Goal: Obtain resource: Download file/media

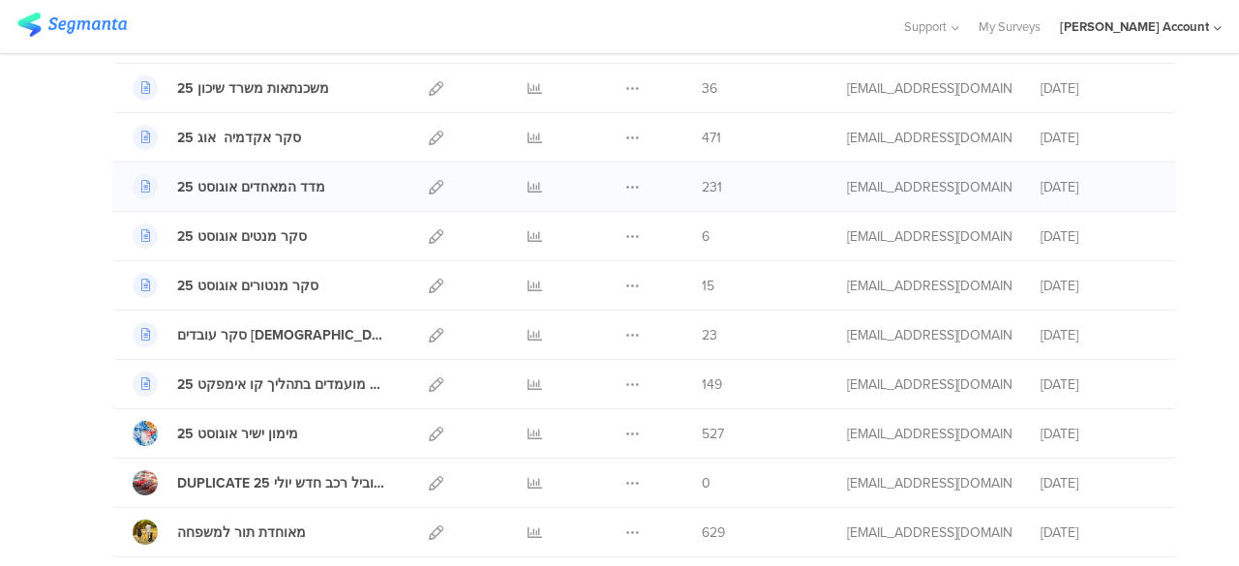
scroll to position [290, 0]
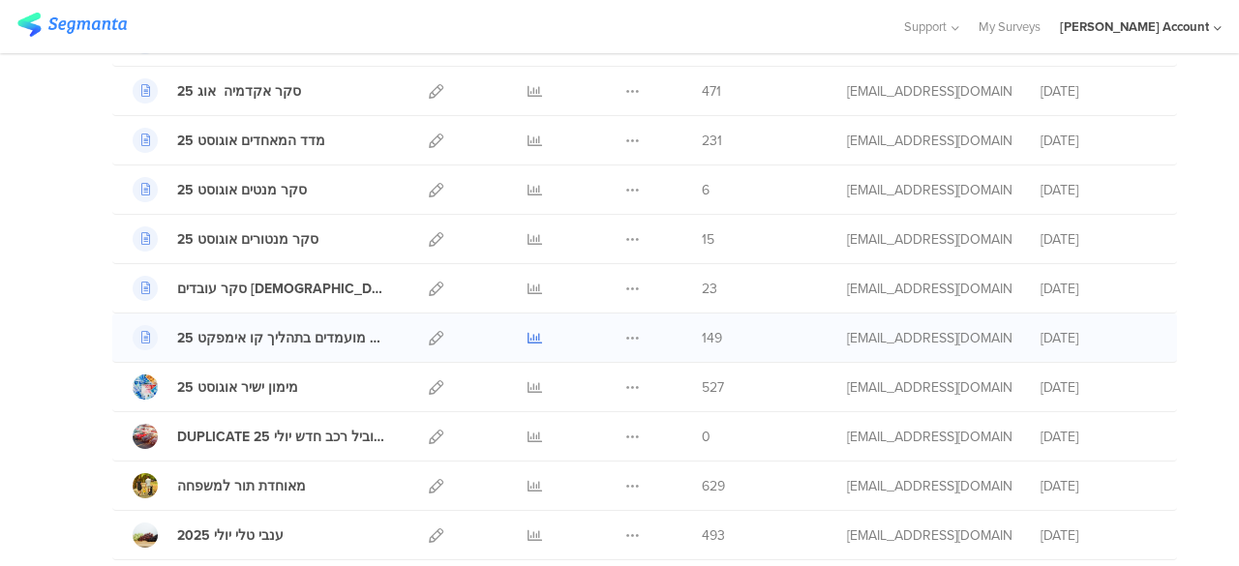
click at [527, 332] on icon at bounding box center [534, 338] width 15 height 15
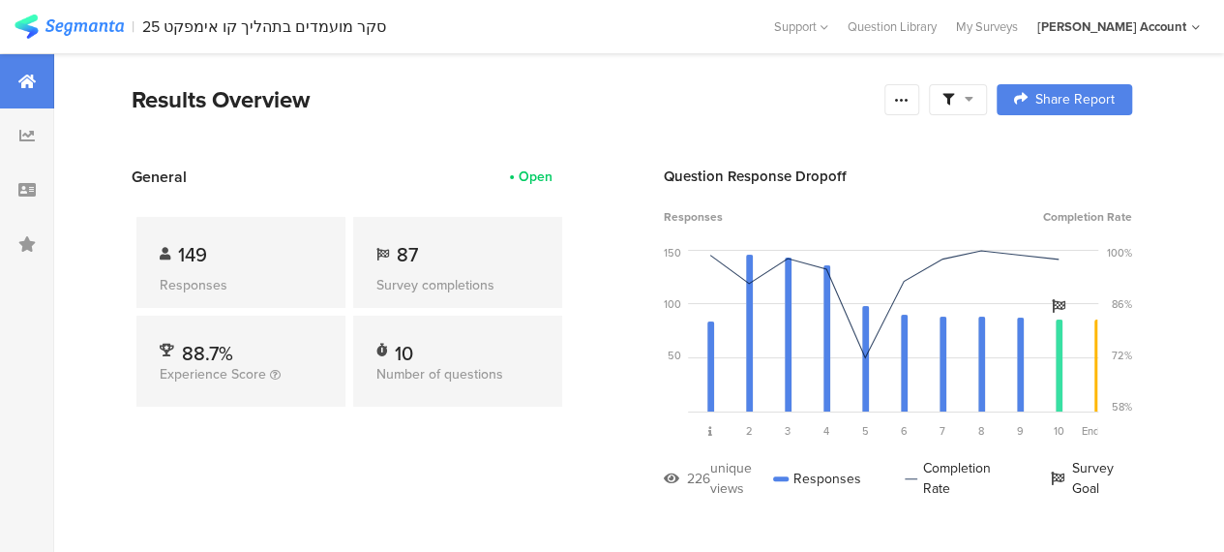
click at [987, 100] on div at bounding box center [958, 99] width 58 height 31
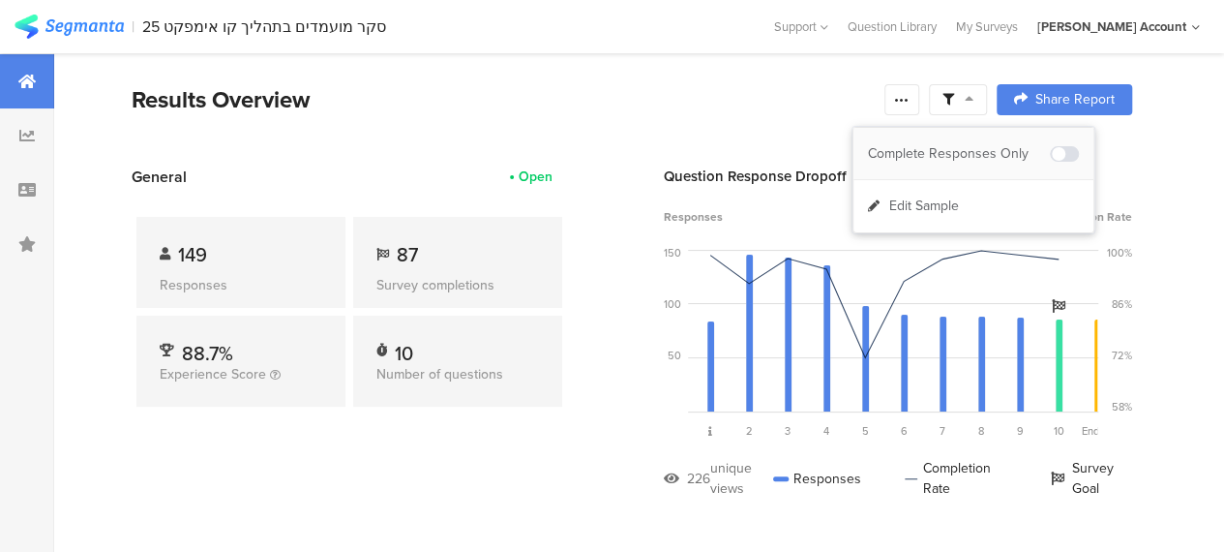
click at [944, 151] on div "Complete Responses Only" at bounding box center [959, 153] width 182 height 19
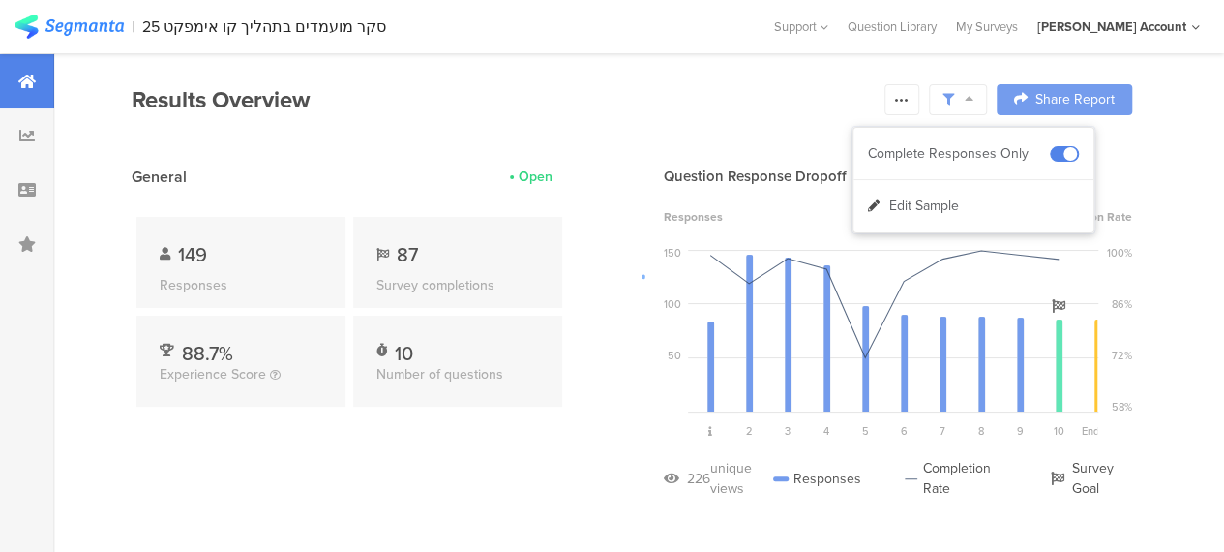
click at [530, 111] on div at bounding box center [612, 276] width 1224 height 552
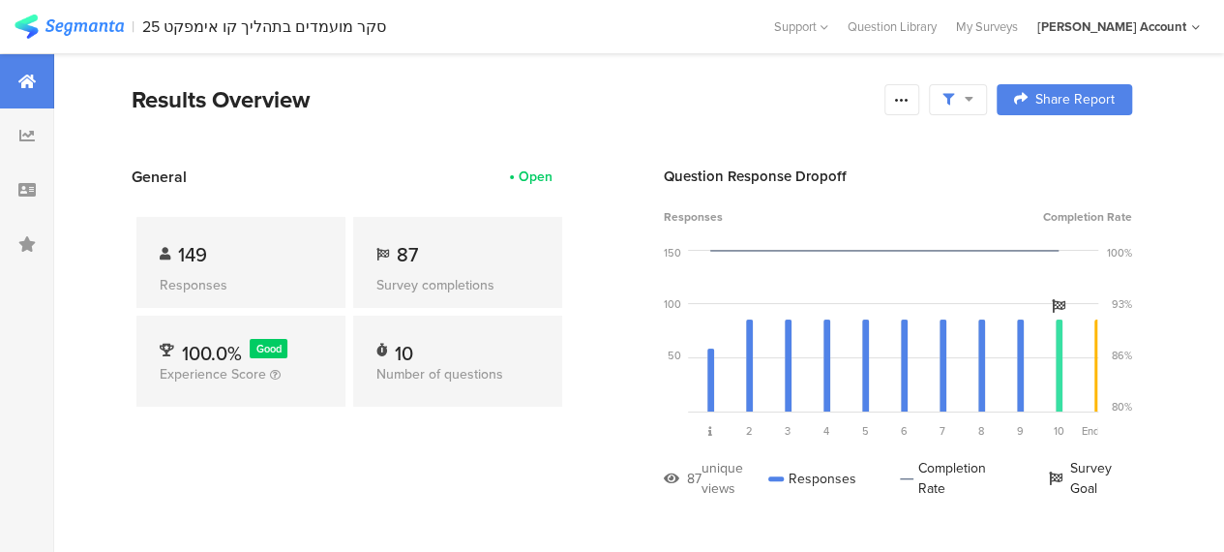
click at [974, 92] on icon at bounding box center [969, 99] width 9 height 14
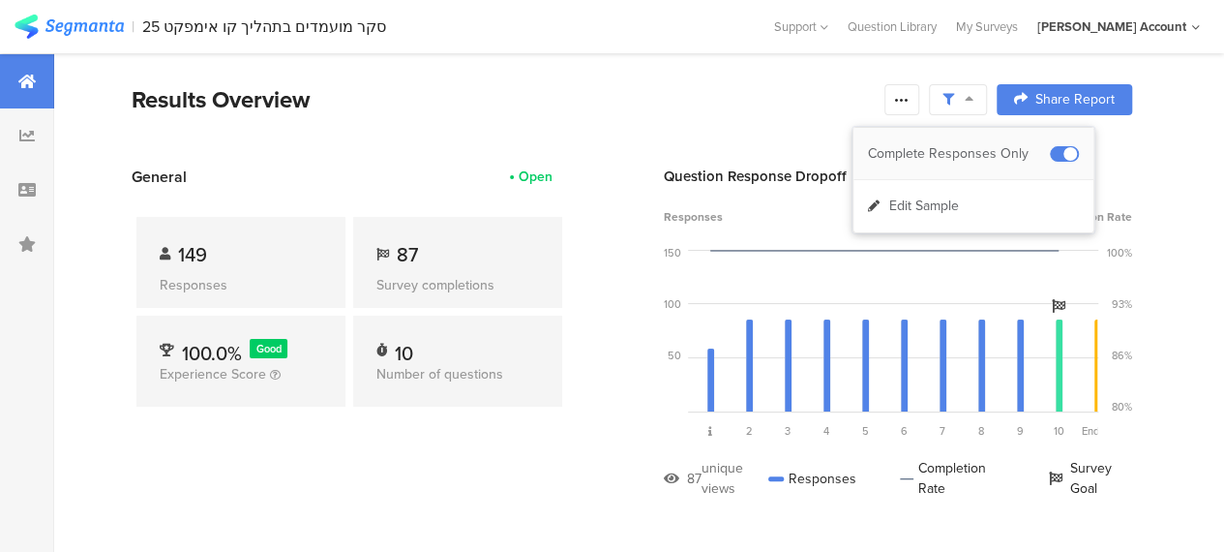
click at [993, 151] on div "Complete Responses Only" at bounding box center [959, 153] width 182 height 19
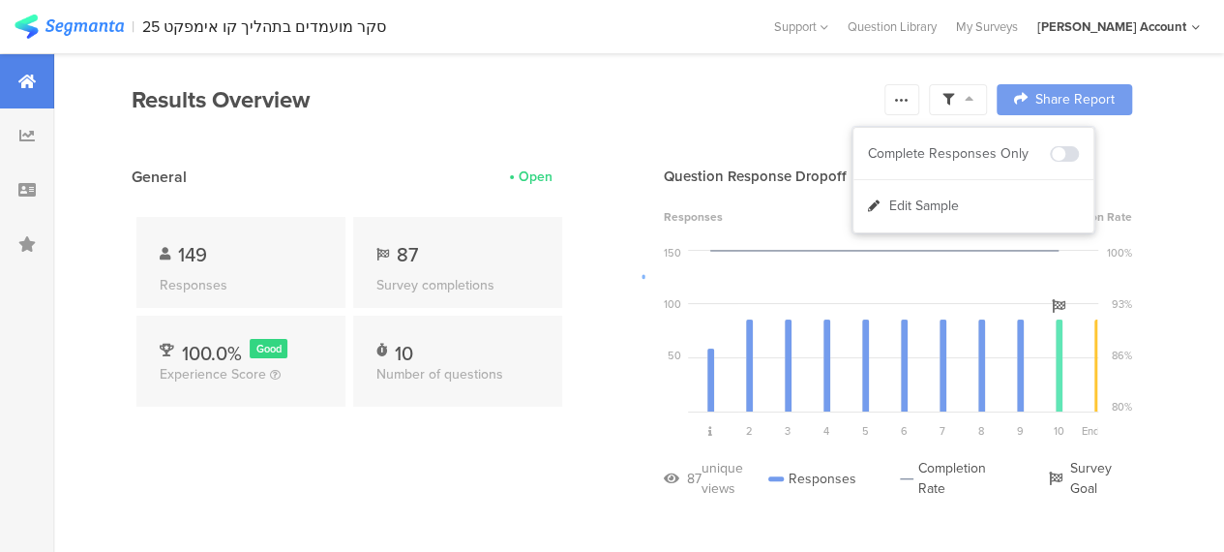
click at [441, 442] on div at bounding box center [612, 276] width 1224 height 552
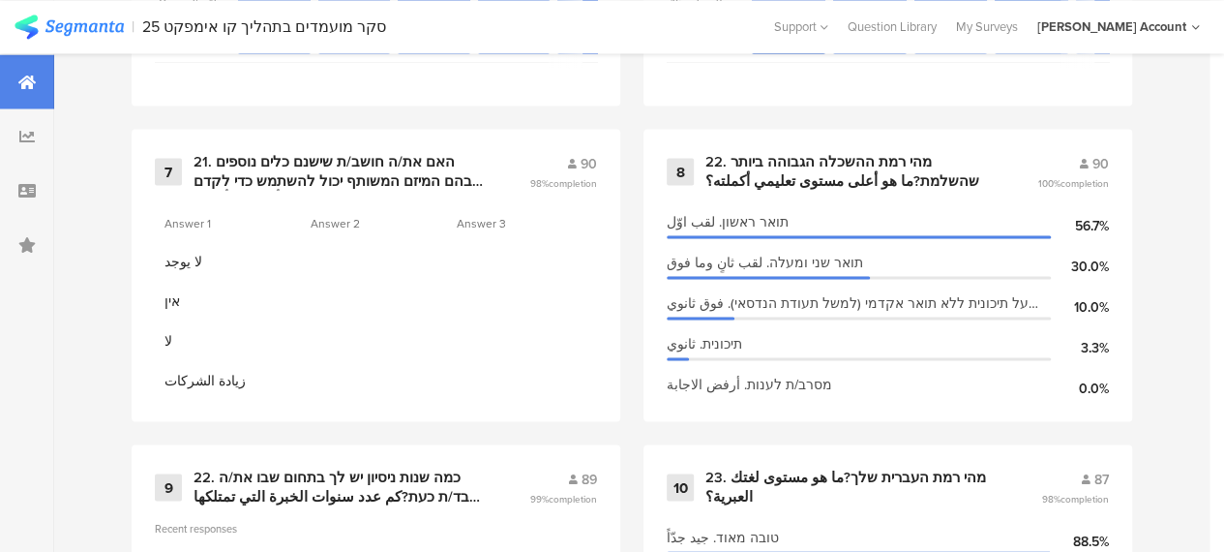
scroll to position [1742, 0]
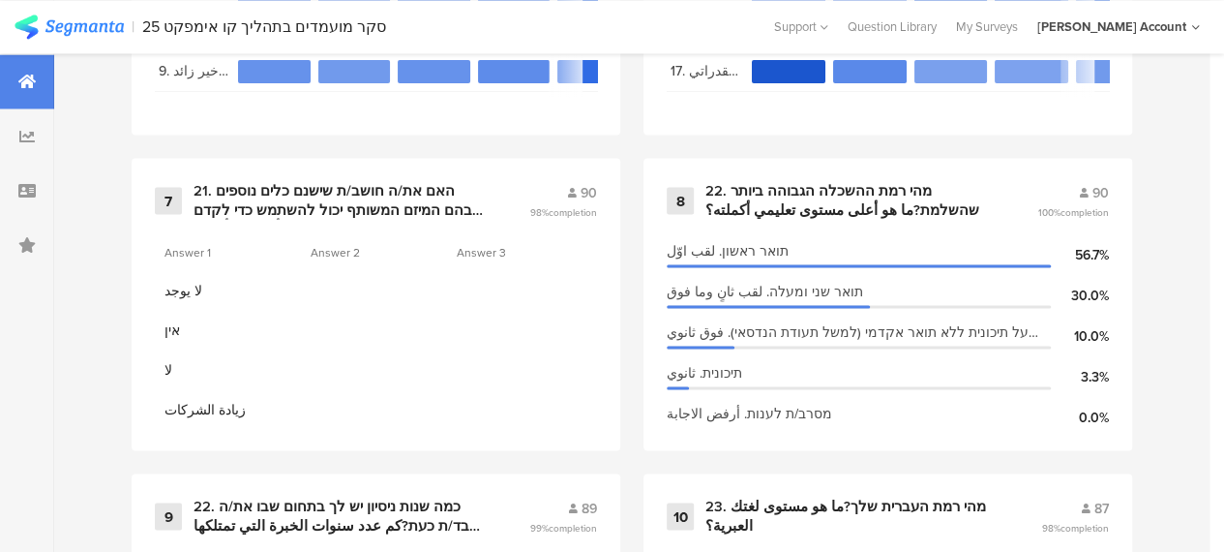
click at [639, 466] on div "1 Info Page 86 99% completion مرحبا بتحكي معك _____________ من شركة افكار احنا …" at bounding box center [632, 0] width 1156 height 1577
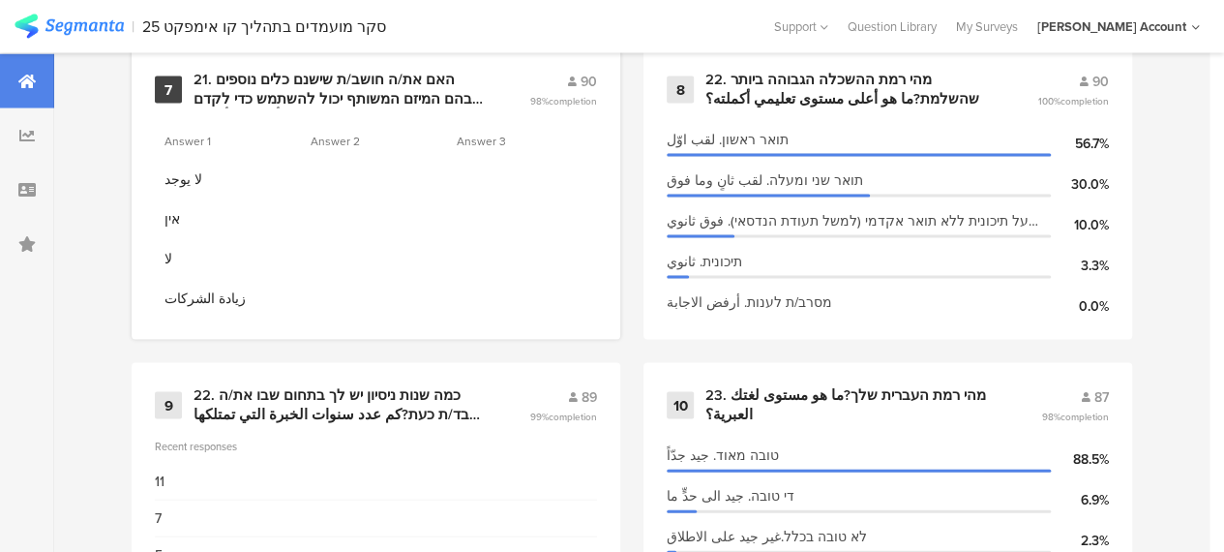
scroll to position [1716, 0]
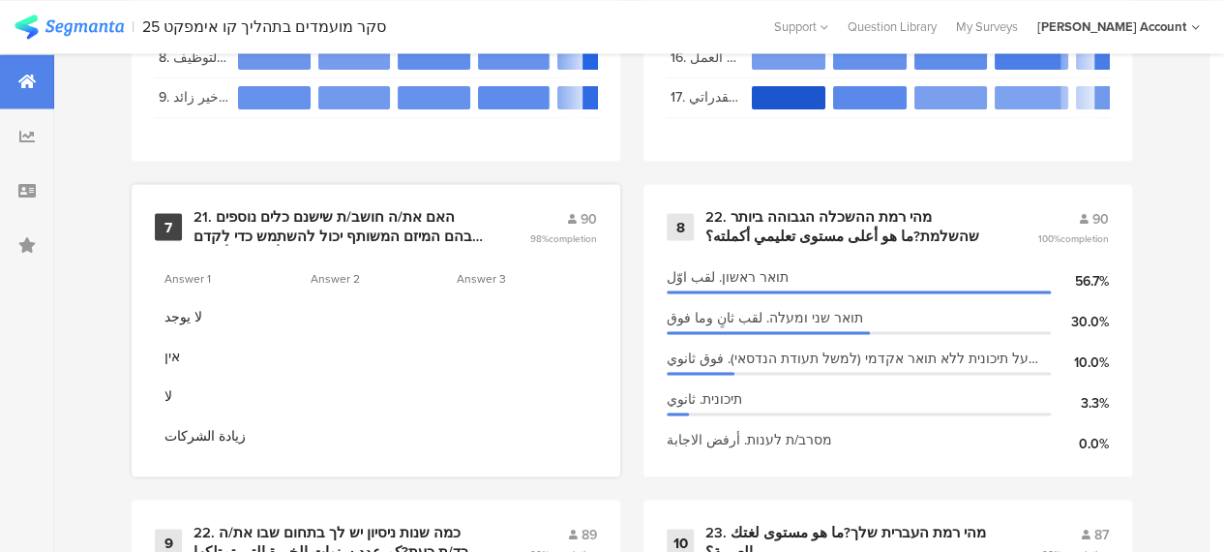
click at [429, 388] on div "لا" at bounding box center [376, 396] width 442 height 40
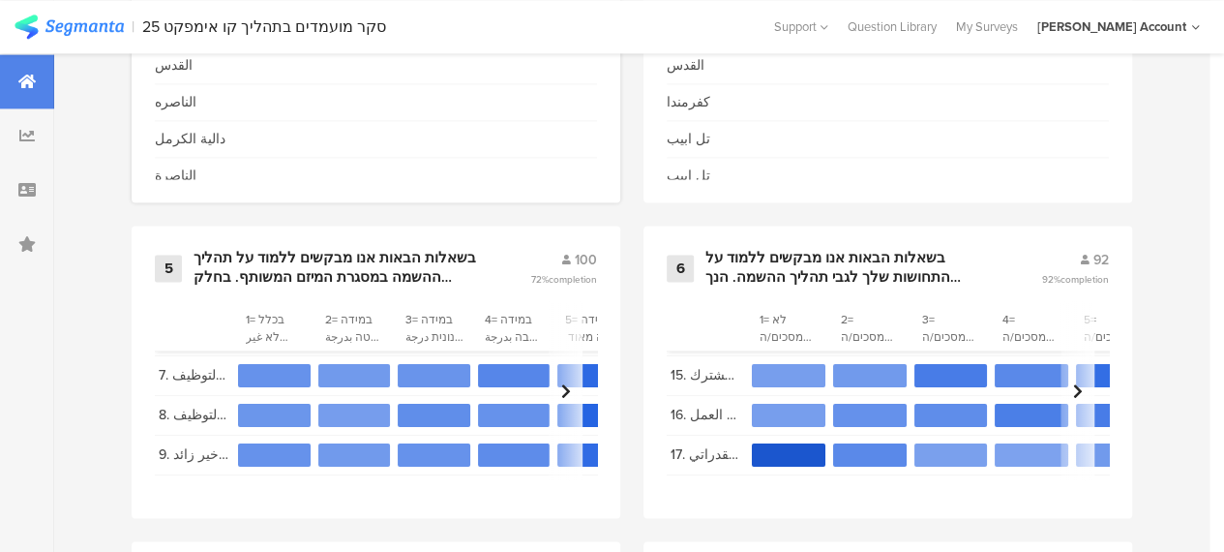
scroll to position [1364, 0]
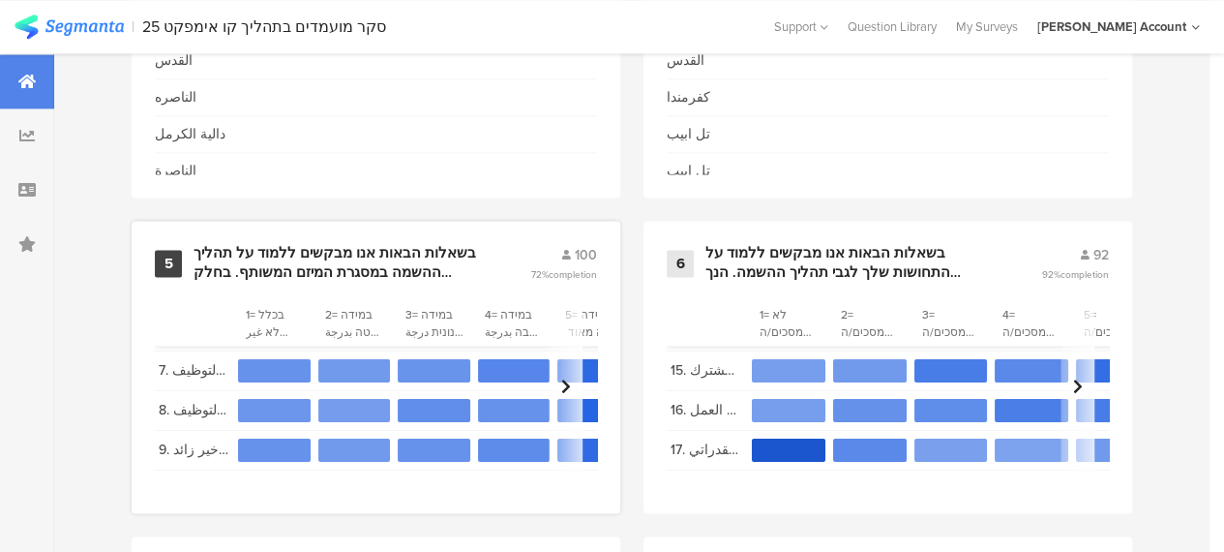
click at [368, 270] on div "בשאלות הבאות אנו מבקשים ללמוד על תהליך ההשמה במסגרת המיזם המשותף. בחלק מהשאלות …" at bounding box center [339, 263] width 290 height 38
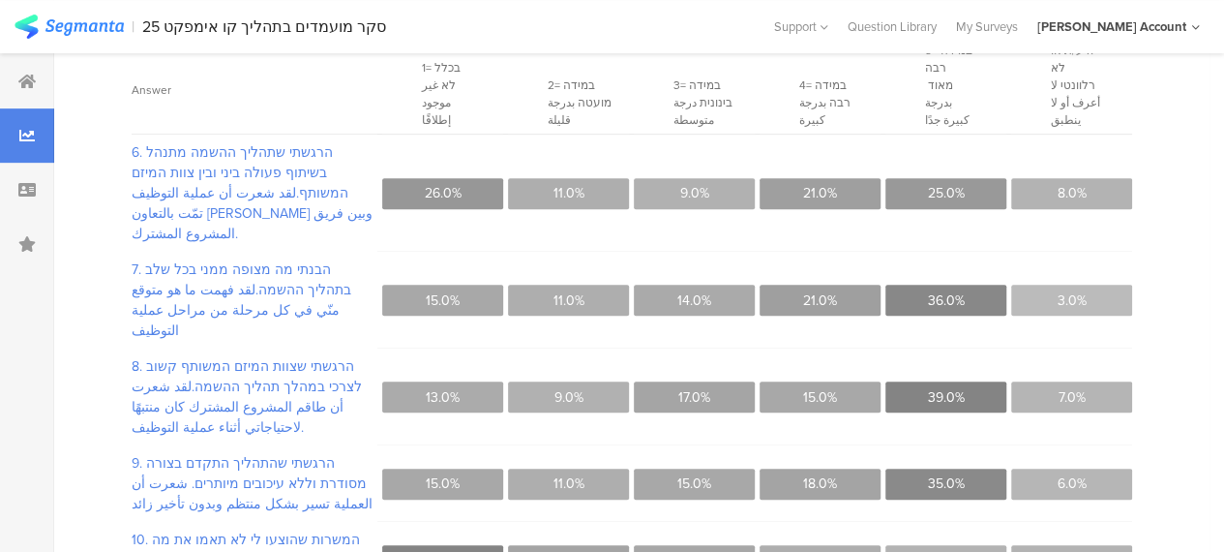
scroll to position [92, 0]
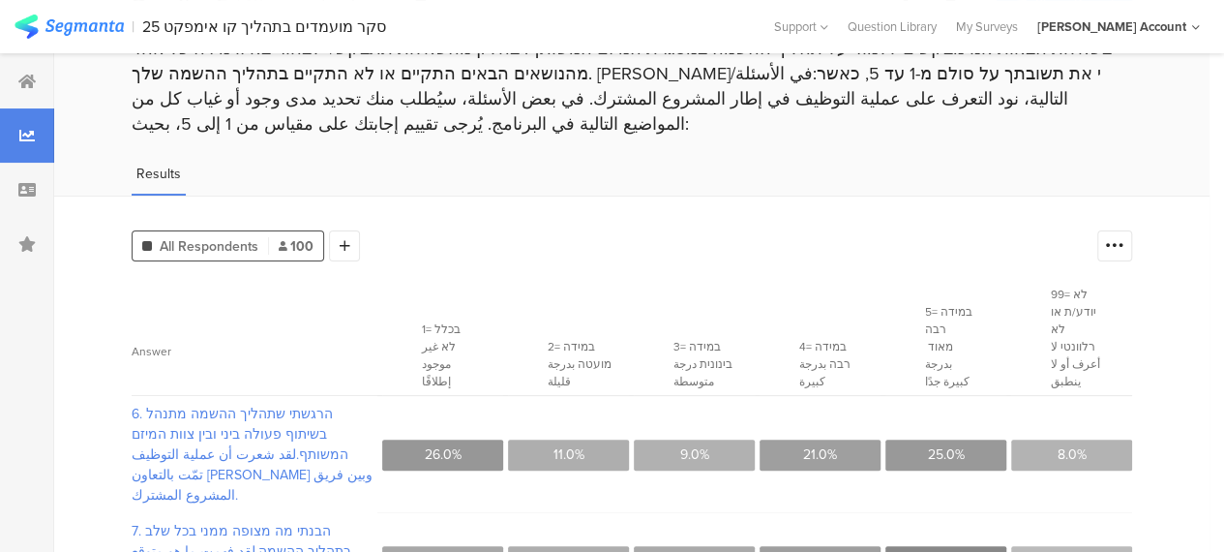
click at [947, 164] on div "Results" at bounding box center [632, 180] width 1156 height 32
click at [709, 223] on div "All Respondents 100 Add Segment" at bounding box center [610, 242] width 956 height 39
click at [30, 75] on icon at bounding box center [26, 81] width 17 height 15
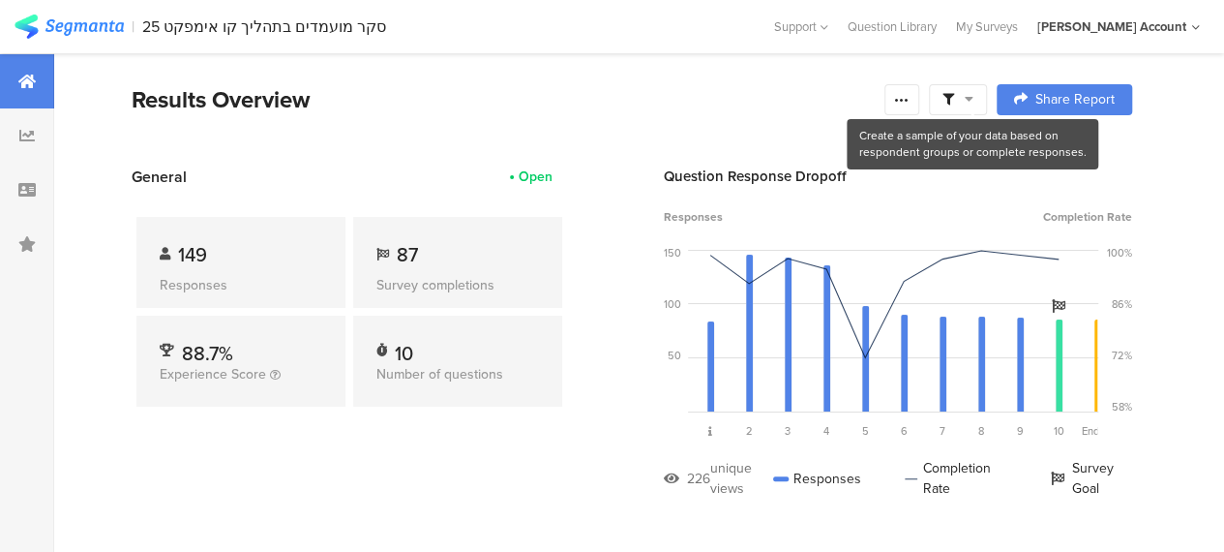
click at [974, 95] on span at bounding box center [958, 99] width 31 height 17
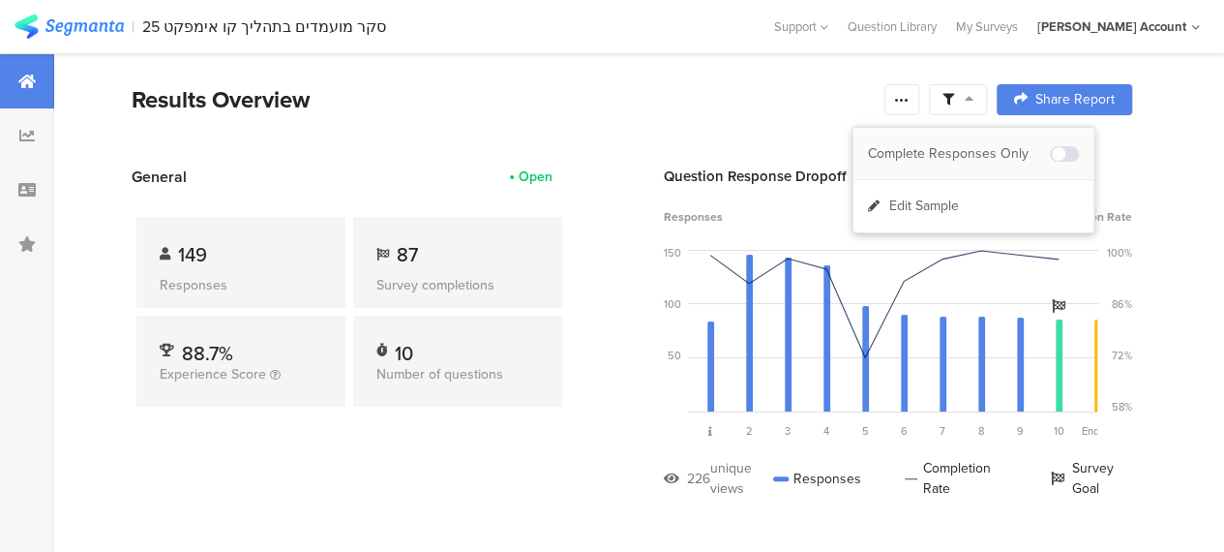
click at [971, 155] on div "Complete Responses Only" at bounding box center [959, 153] width 182 height 19
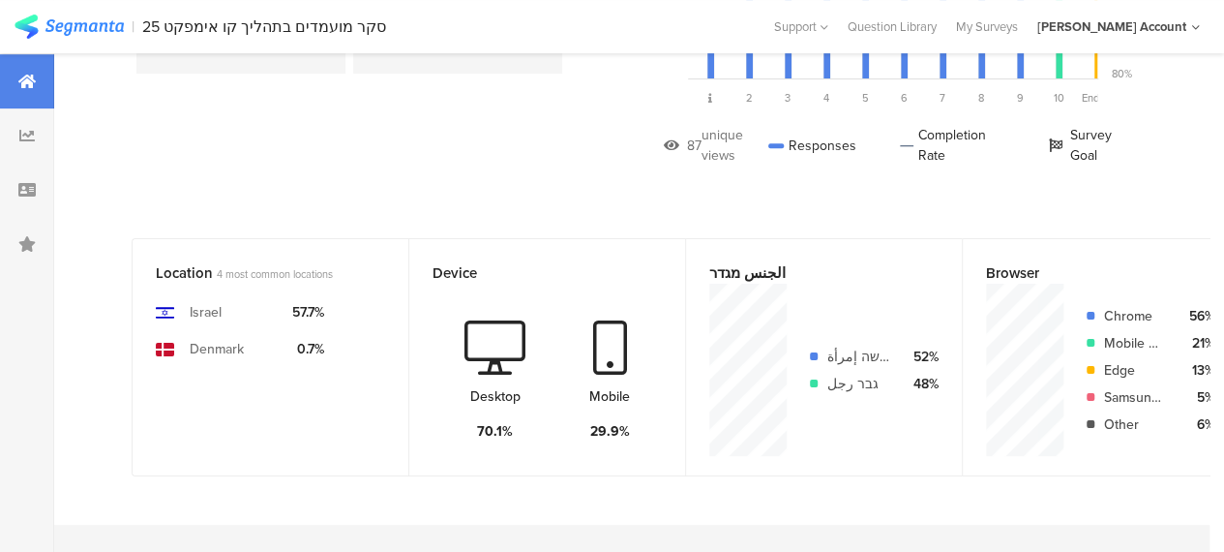
scroll to position [234, 0]
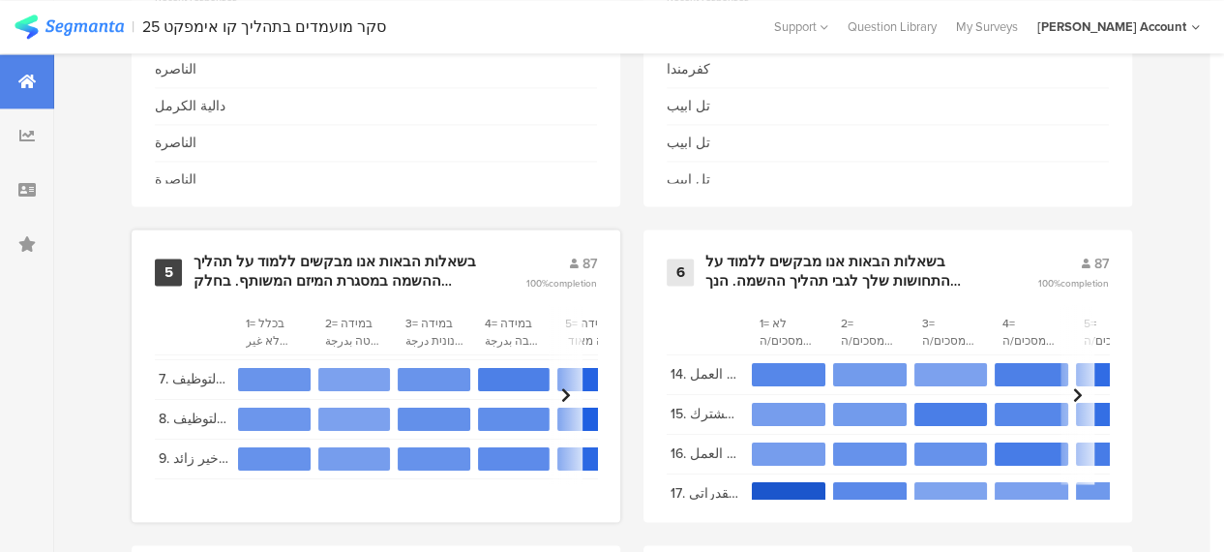
scroll to position [45, 0]
click at [863, 279] on div "בשאלות הבאות אנו מבקשים ללמוד על התחושות שלך לגבי תהליך ההשמה. הנך מתבקש להביע …" at bounding box center [849, 272] width 286 height 38
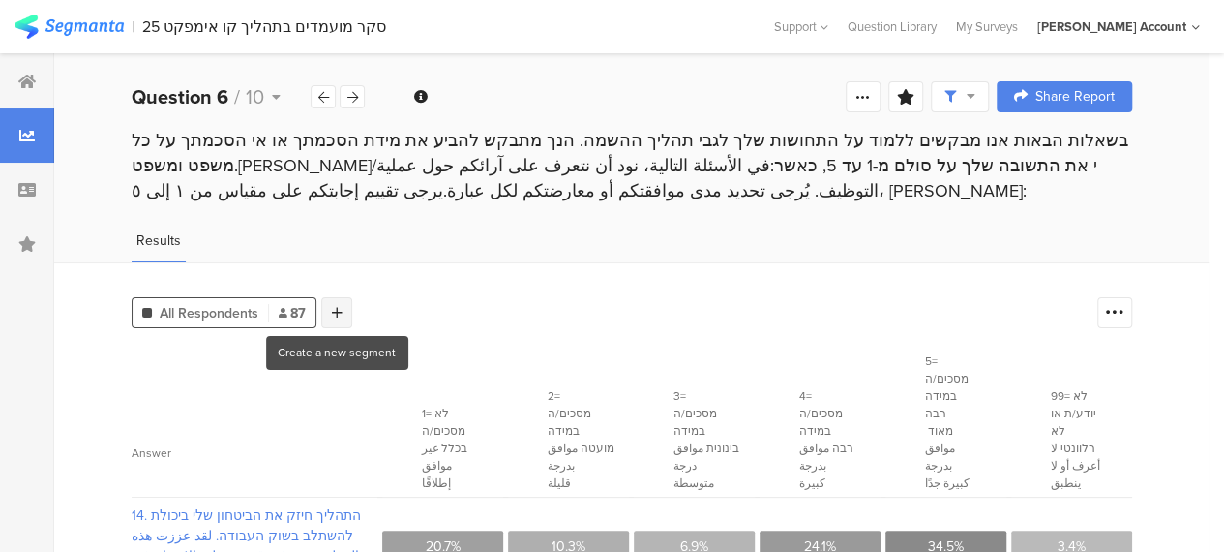
click at [332, 307] on icon at bounding box center [337, 313] width 11 height 14
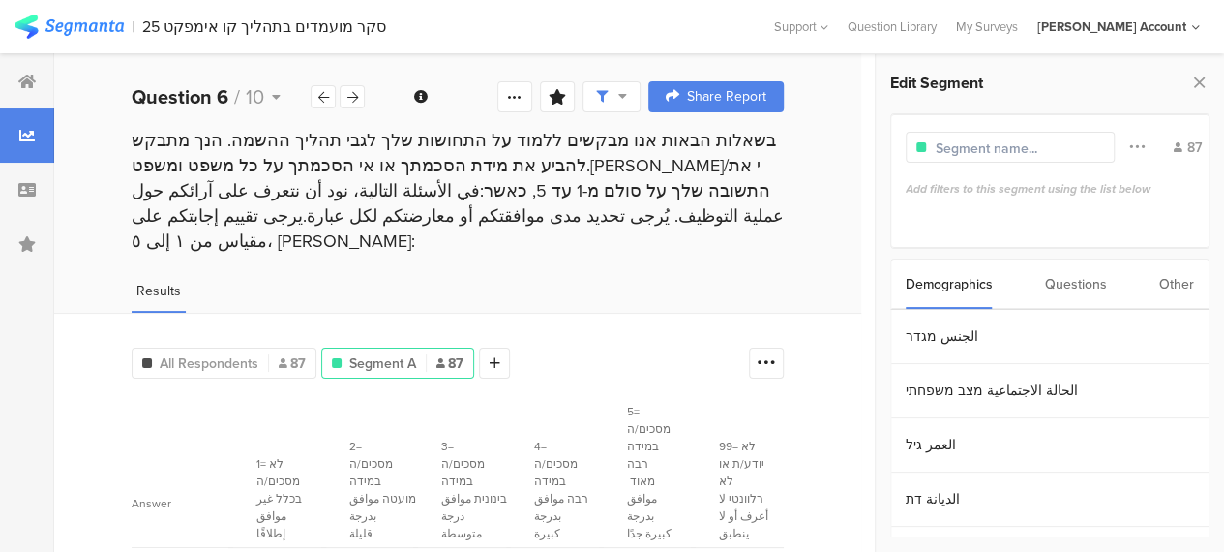
click at [1177, 280] on div "Other" at bounding box center [1176, 283] width 35 height 49
click at [935, 332] on section "Time Range" at bounding box center [1049, 337] width 317 height 54
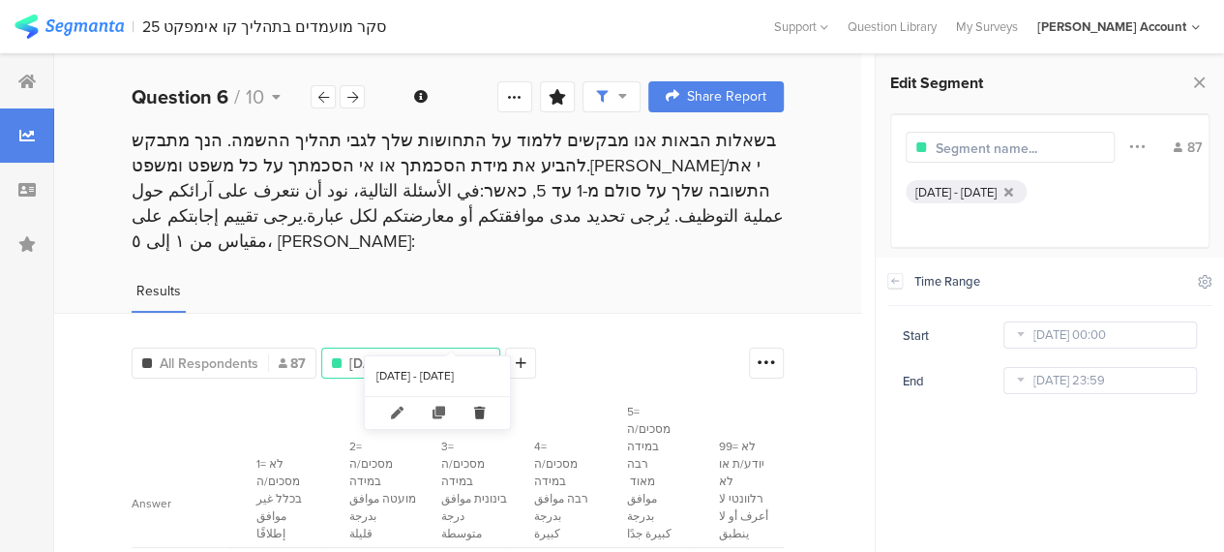
click at [496, 406] on icon at bounding box center [480, 413] width 40 height 32
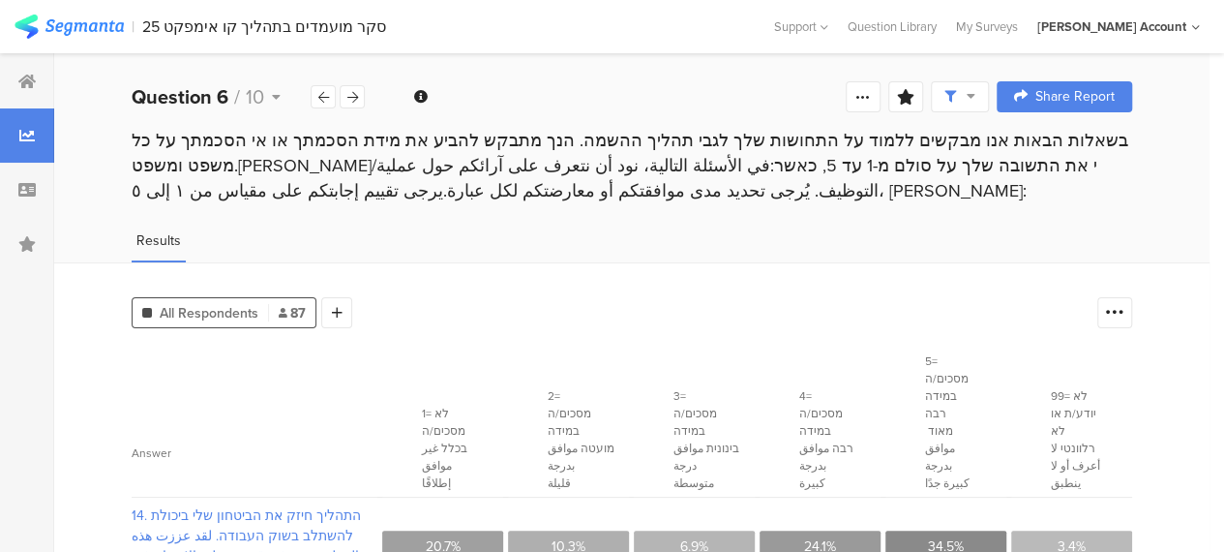
click at [27, 88] on icon at bounding box center [26, 81] width 17 height 15
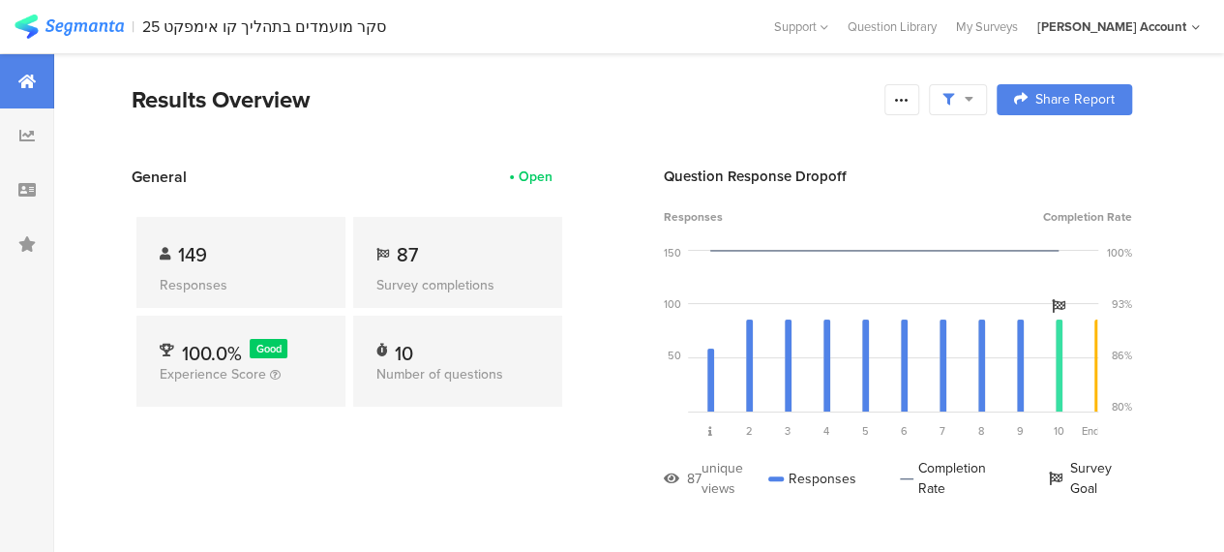
click at [633, 116] on section "Results Overview Confidence Level 95 % Preview survey Edit survey Export Result…" at bounding box center [632, 123] width 1156 height 83
click at [974, 94] on icon at bounding box center [969, 99] width 9 height 14
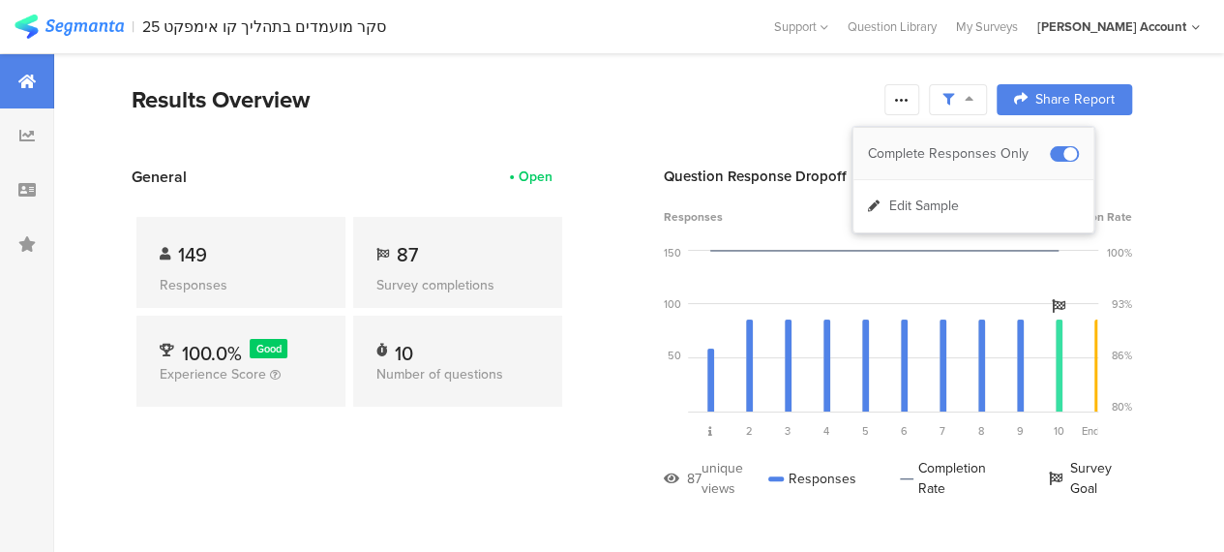
click at [984, 155] on div "Complete Responses Only" at bounding box center [959, 153] width 182 height 19
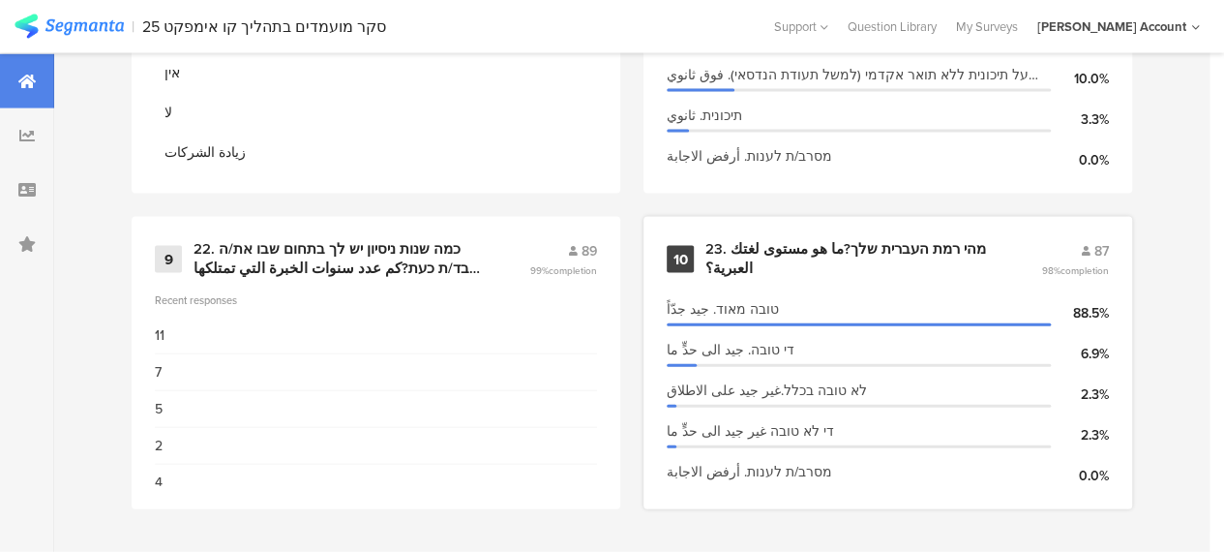
scroll to position [2006, 0]
click at [323, 256] on div "22. כמה שנות ניסיון יש לך בתחום שבו את/ה עובד/ת כעת?كم عدد سنوات الخبرة التي تم…" at bounding box center [338, 259] width 289 height 38
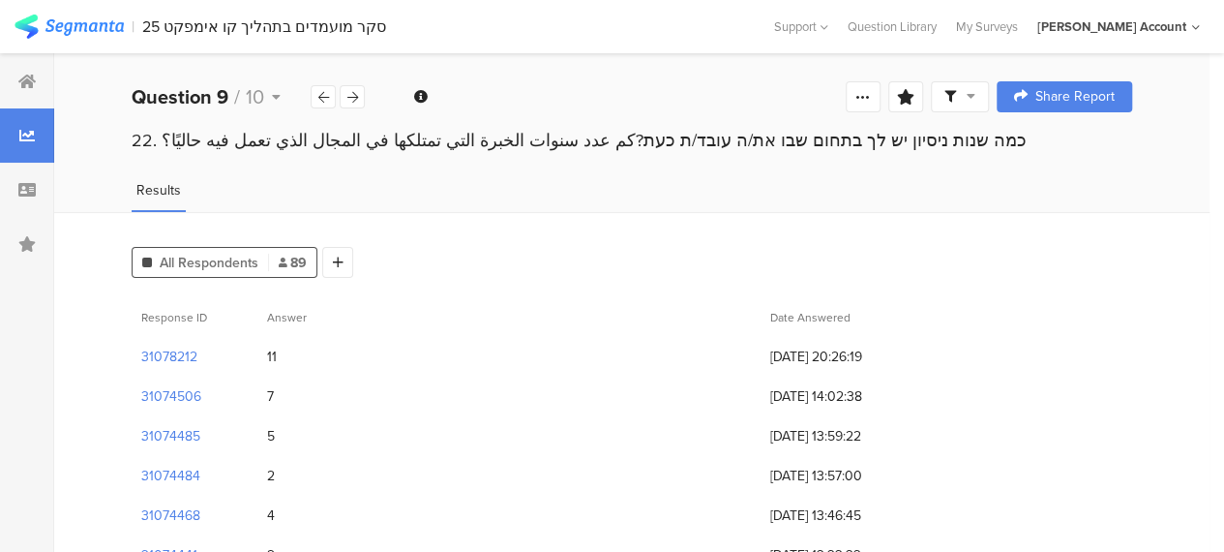
click at [372, 359] on div "11" at bounding box center [508, 357] width 503 height 40
click at [295, 358] on div "11" at bounding box center [508, 357] width 503 height 40
click at [599, 419] on div "5" at bounding box center [508, 436] width 503 height 40
click at [673, 309] on span "Answer" at bounding box center [502, 317] width 470 height 17
click at [803, 349] on span "[DATE] 11:47:47" at bounding box center [847, 356] width 155 height 20
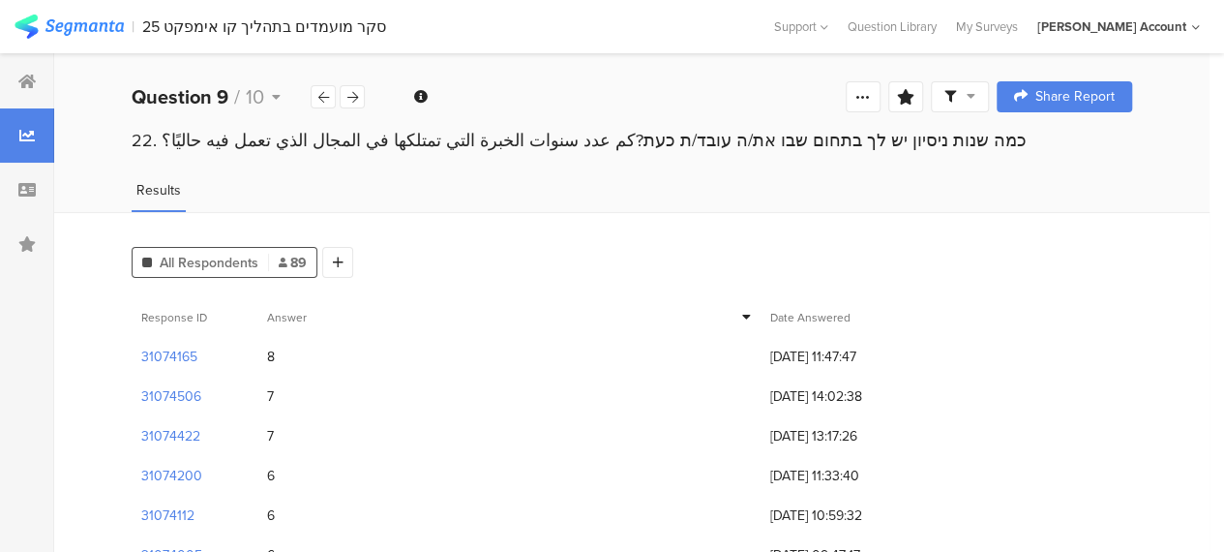
click at [1014, 350] on div "31074165 8 [DATE] 11:47:47" at bounding box center [632, 357] width 1001 height 40
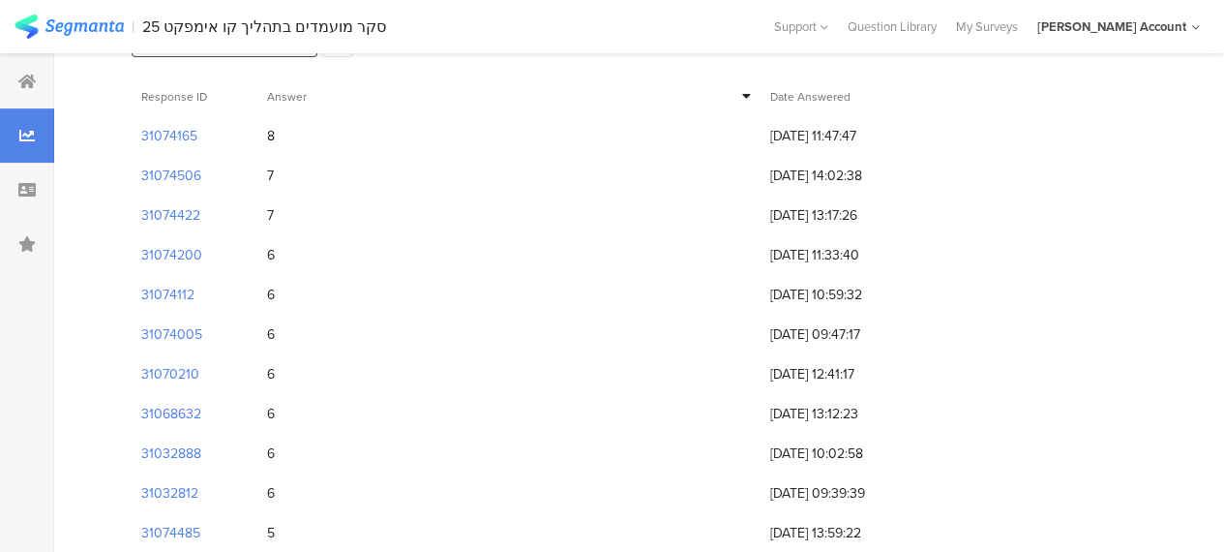
scroll to position [97, 0]
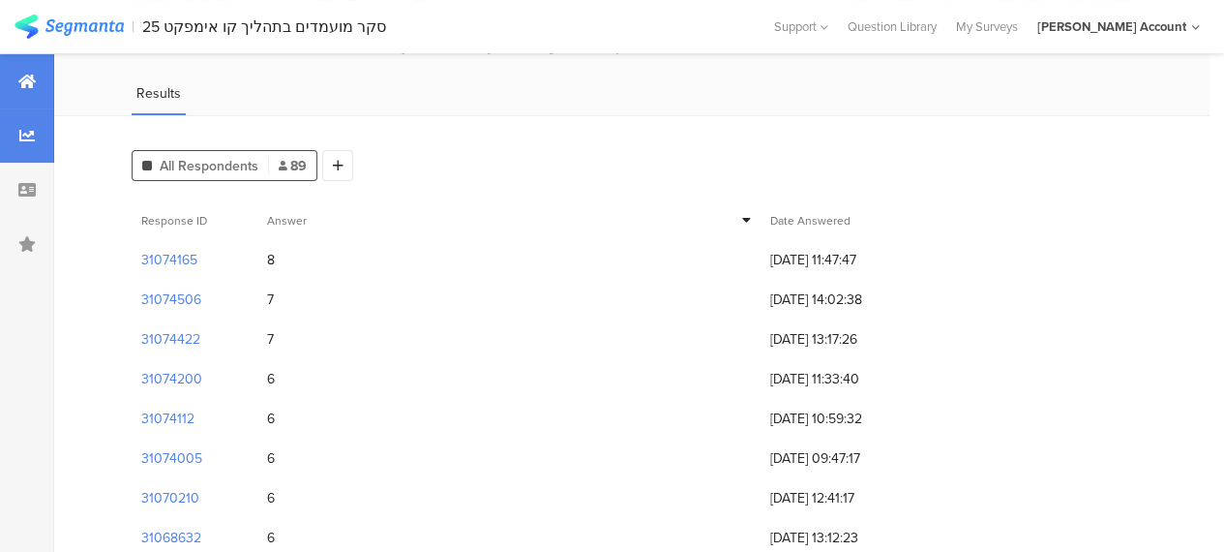
click at [18, 74] on icon at bounding box center [26, 81] width 17 height 15
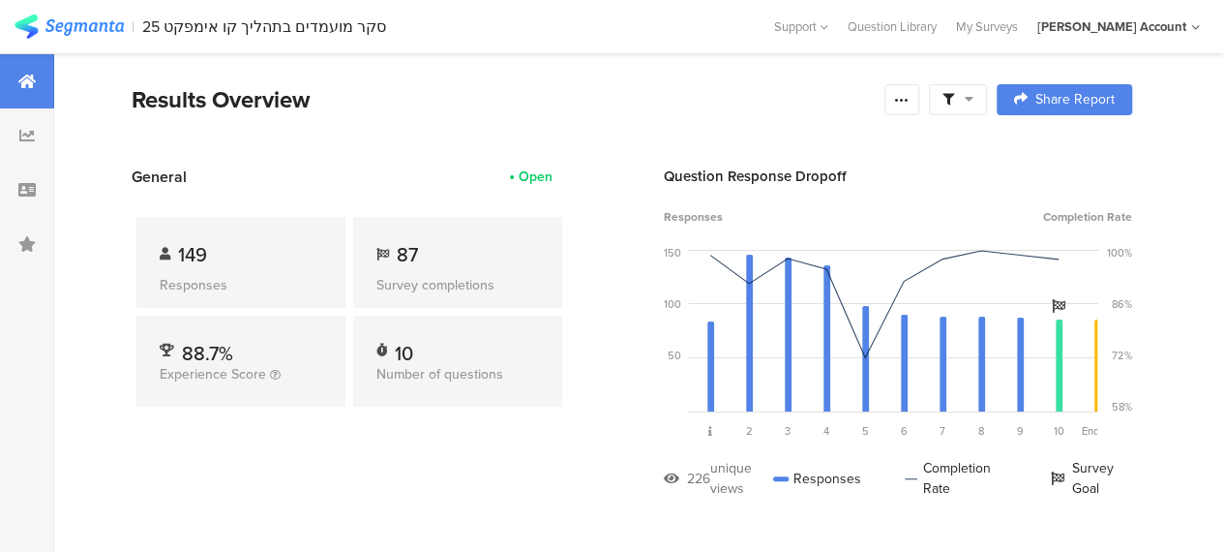
click at [974, 105] on div at bounding box center [958, 99] width 31 height 17
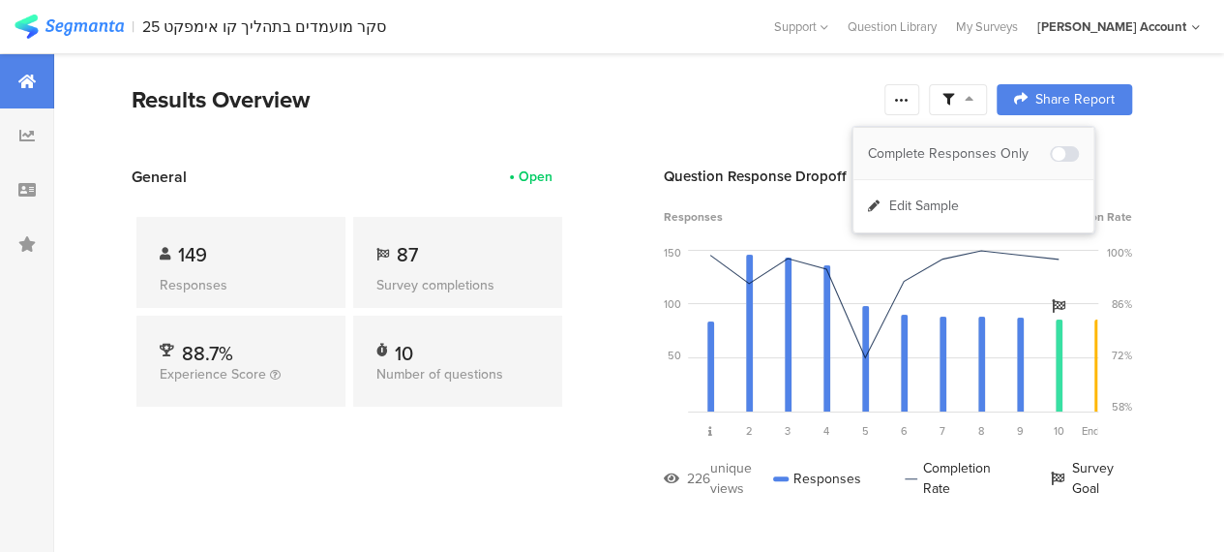
click at [987, 154] on div "Complete Responses Only" at bounding box center [959, 153] width 182 height 19
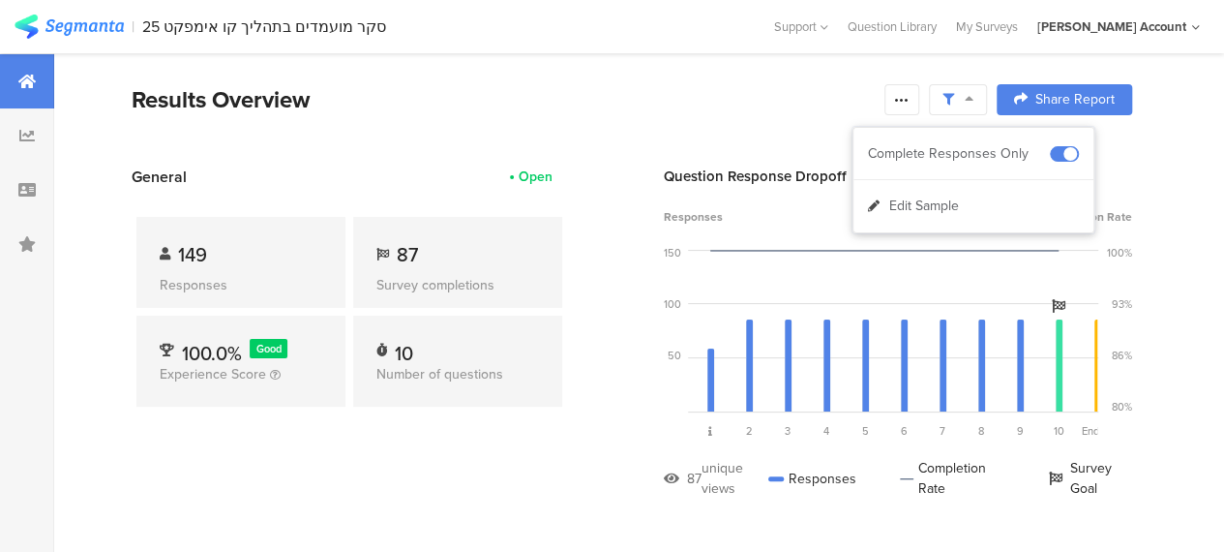
click at [830, 109] on div "Results Overview" at bounding box center [503, 99] width 743 height 35
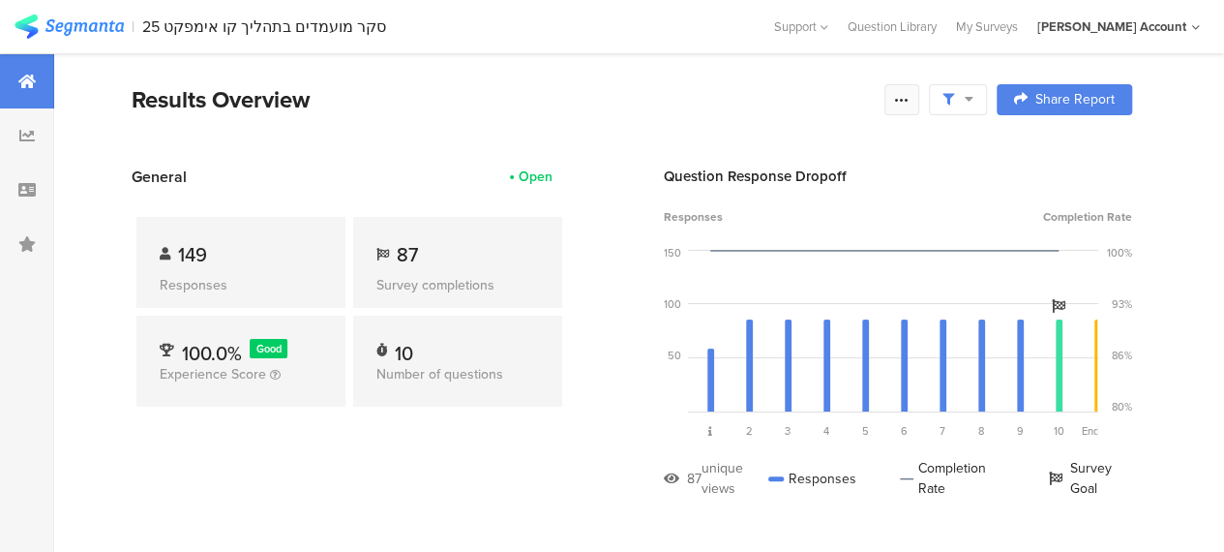
click at [910, 100] on icon at bounding box center [901, 99] width 15 height 15
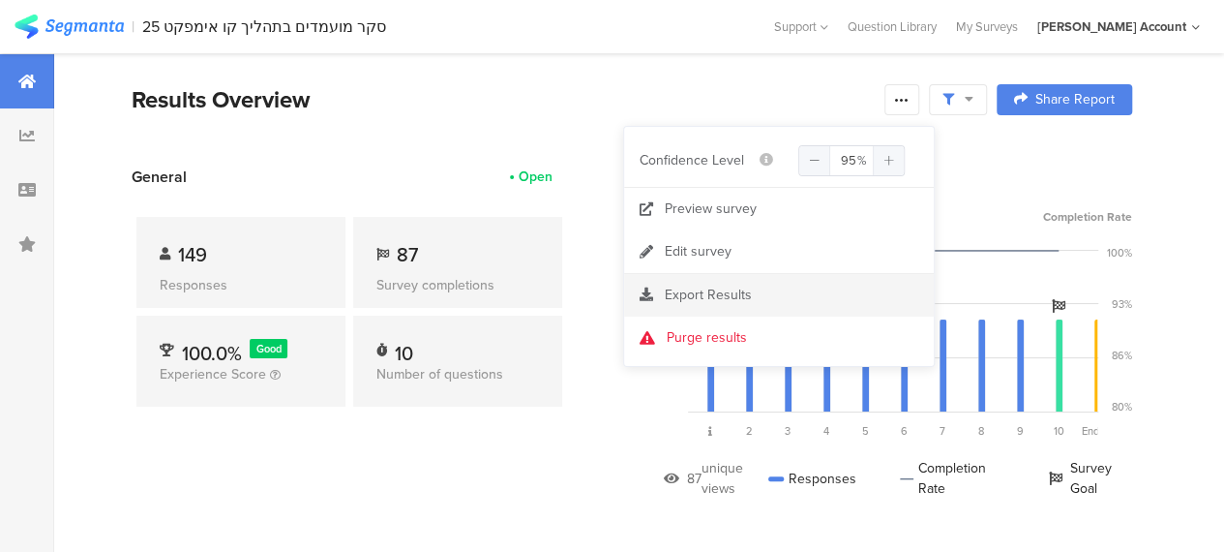
click at [695, 289] on span "Export Results" at bounding box center [708, 295] width 87 height 20
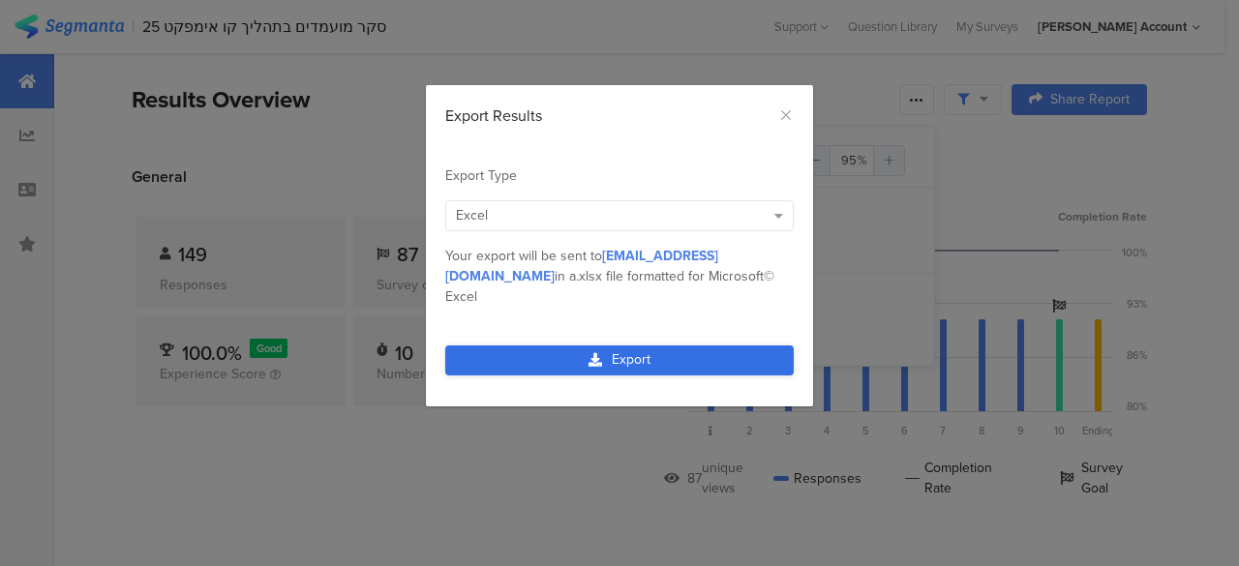
click at [612, 346] on link "Export" at bounding box center [619, 361] width 348 height 30
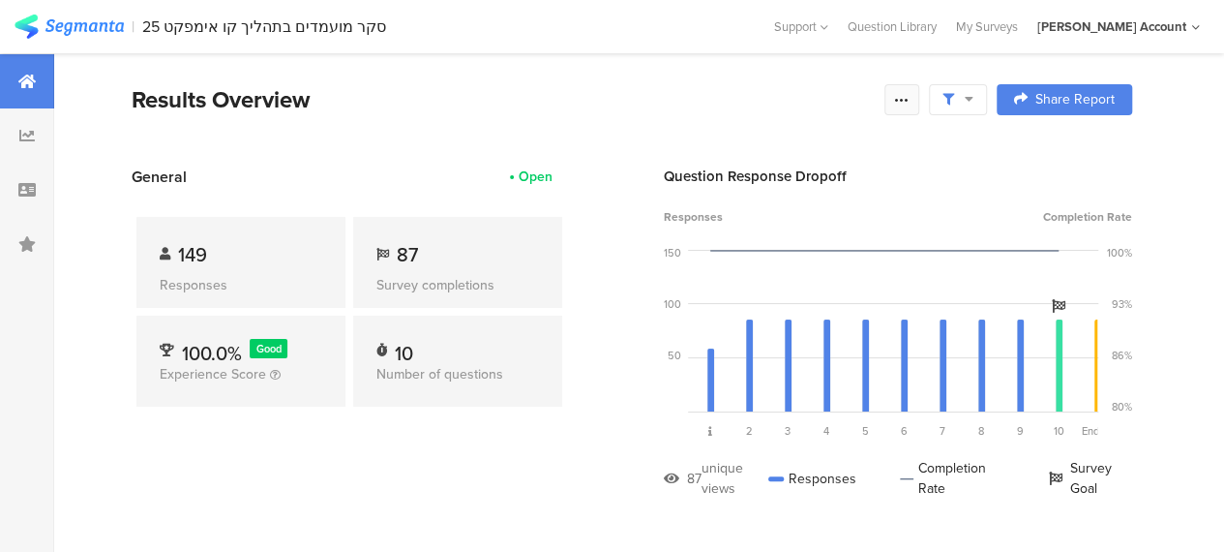
click at [910, 96] on icon at bounding box center [901, 99] width 15 height 15
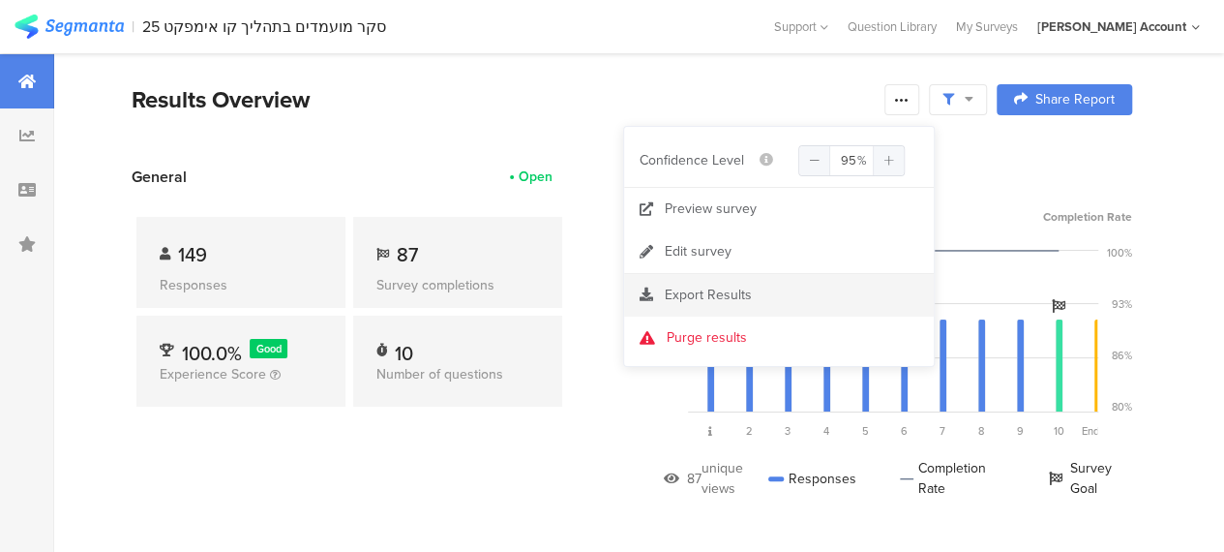
click at [685, 295] on span "Export Results" at bounding box center [708, 295] width 87 height 20
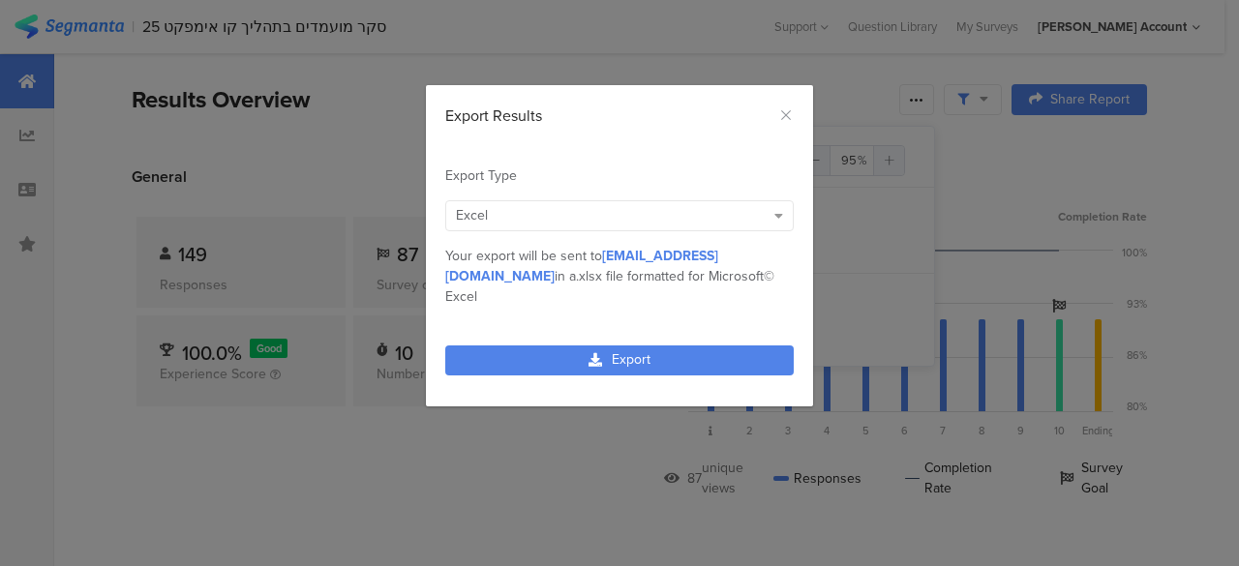
click at [751, 221] on div "Excel" at bounding box center [610, 215] width 309 height 20
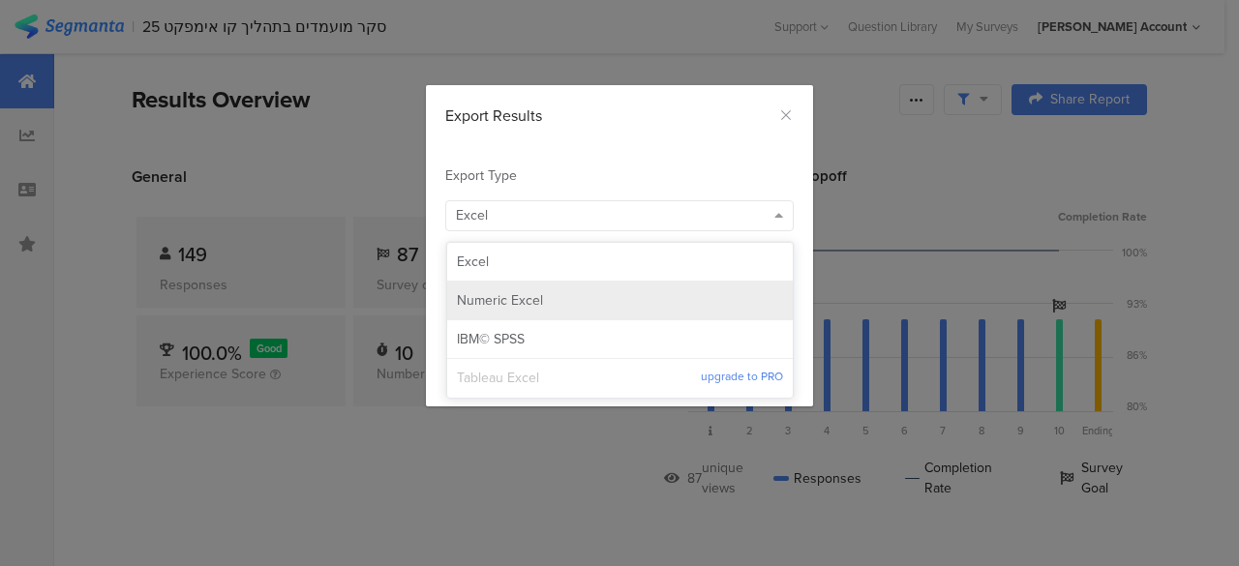
click at [530, 297] on span "Numeric Excel" at bounding box center [500, 300] width 86 height 19
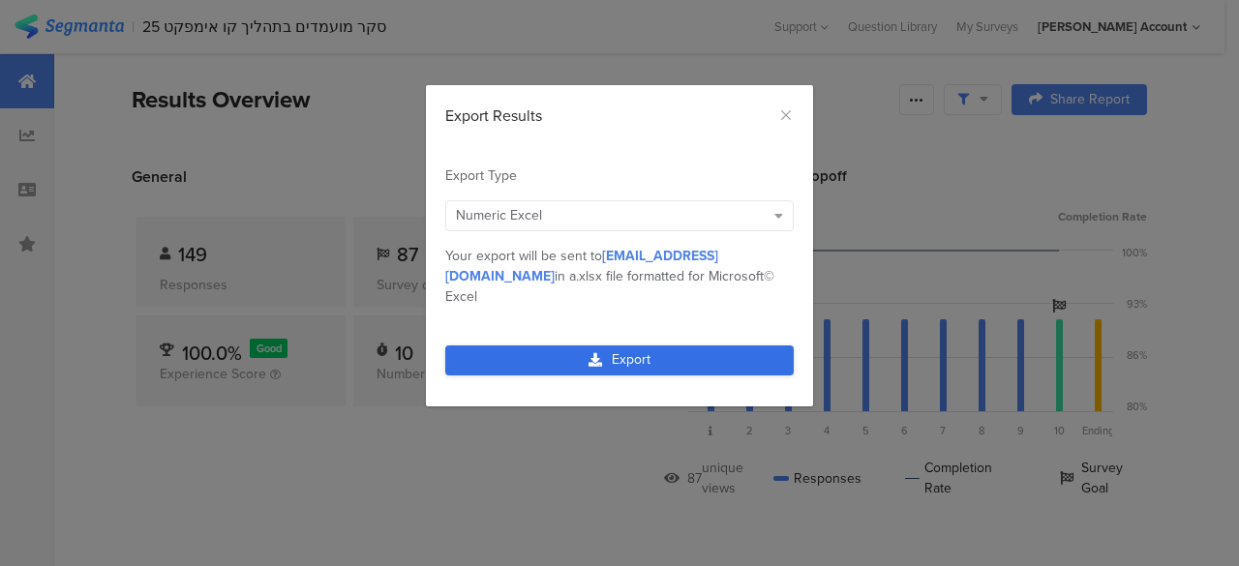
click at [622, 346] on link "Export" at bounding box center [619, 361] width 348 height 30
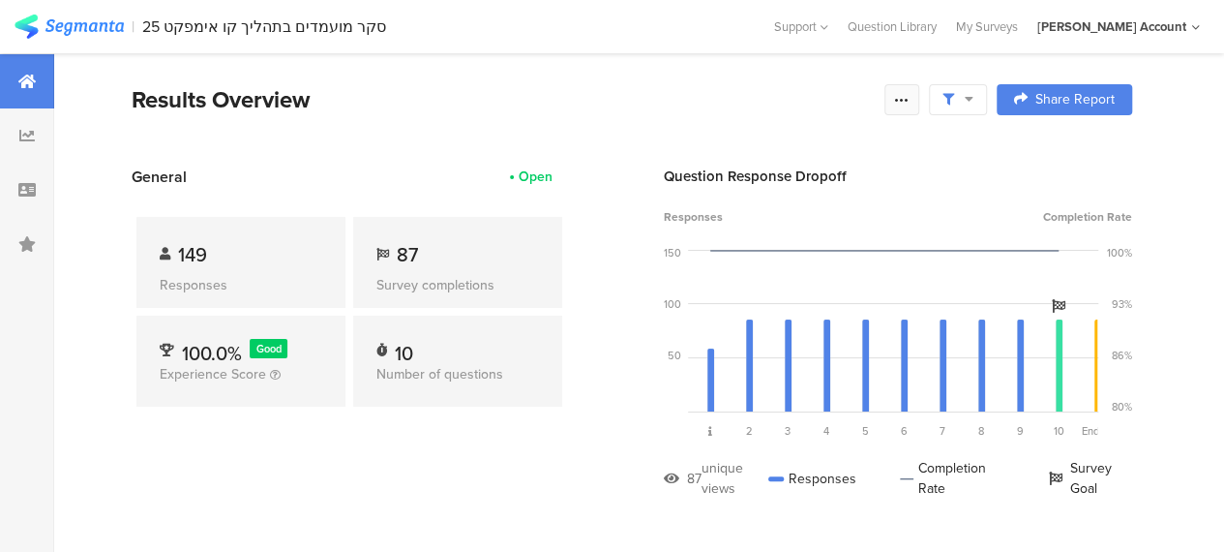
click at [919, 100] on div at bounding box center [902, 99] width 35 height 31
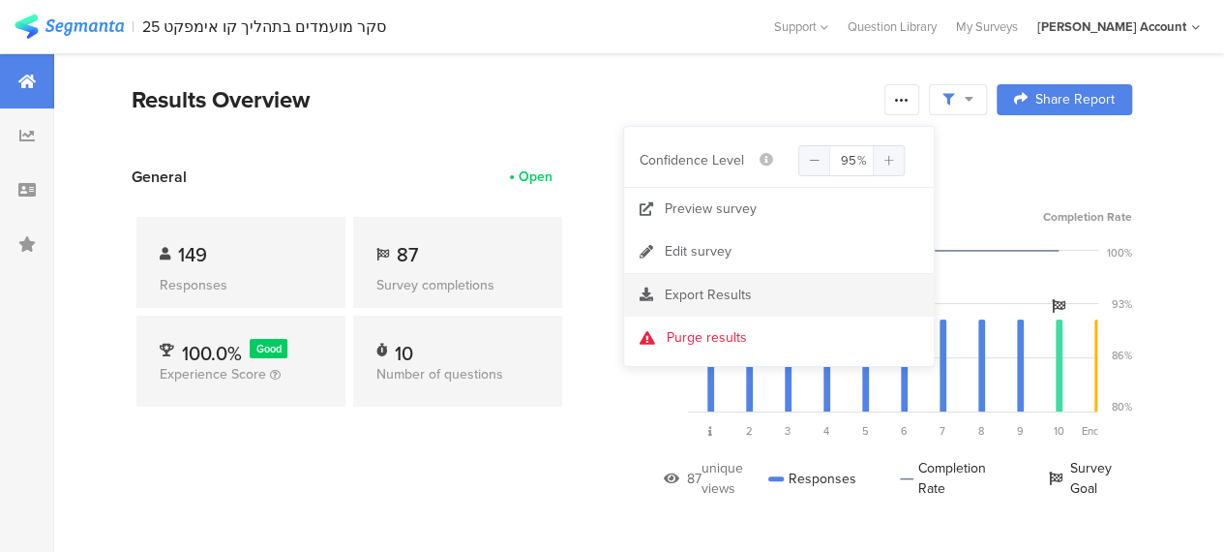
click at [678, 292] on span "Export Results" at bounding box center [708, 295] width 87 height 20
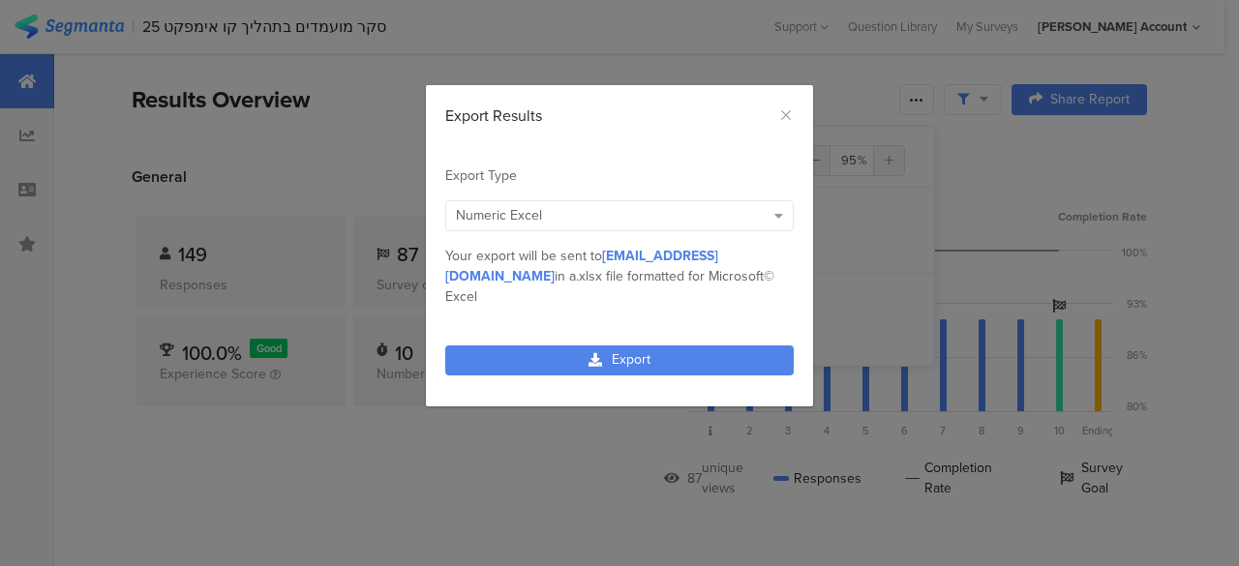
click at [614, 218] on div "Numeric Excel" at bounding box center [610, 215] width 309 height 20
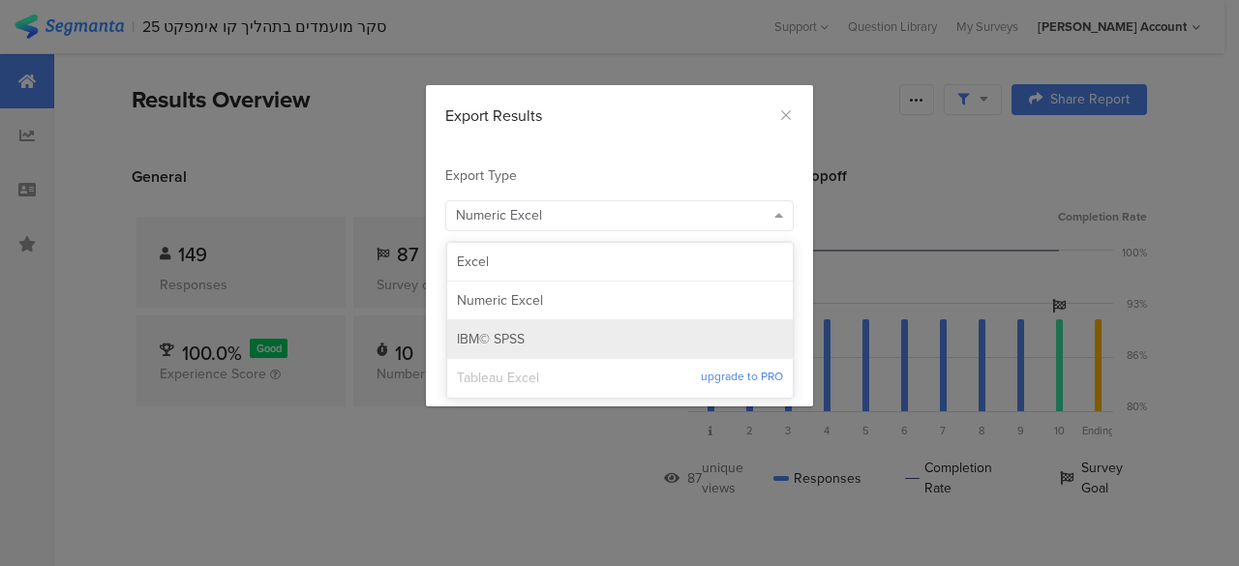
click at [496, 333] on span "IBM© SPSS" at bounding box center [491, 339] width 68 height 19
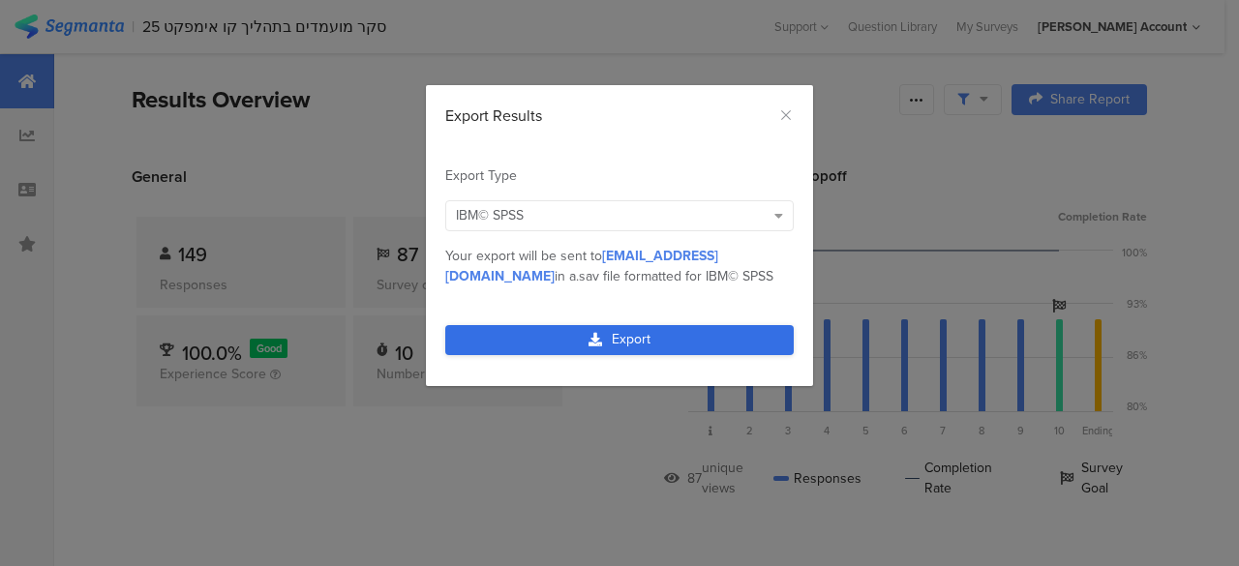
click at [634, 335] on link "Export" at bounding box center [619, 340] width 348 height 30
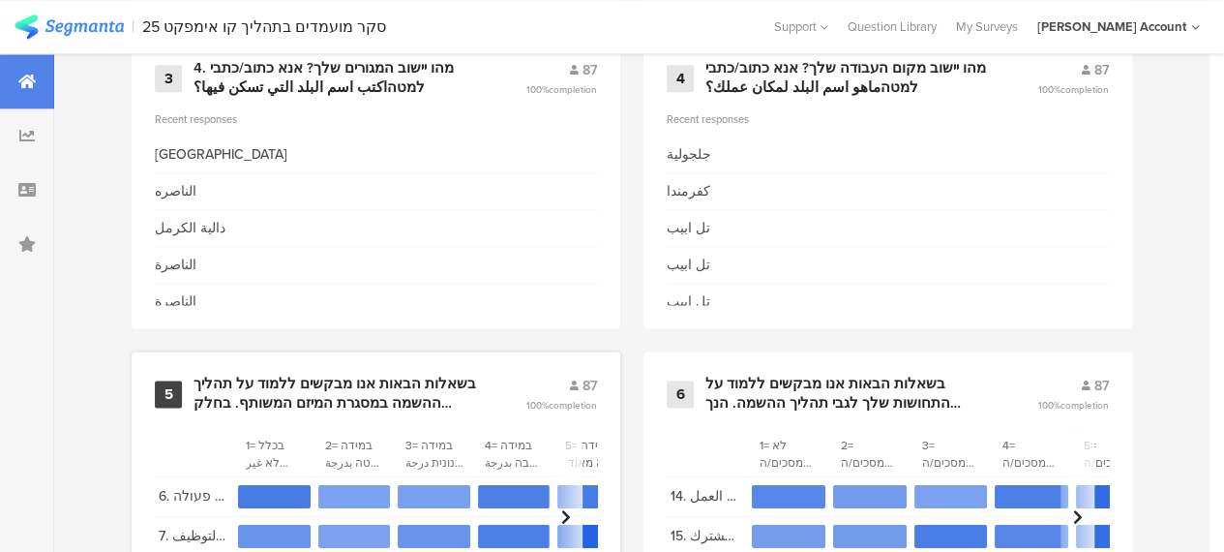
scroll to position [1232, 0]
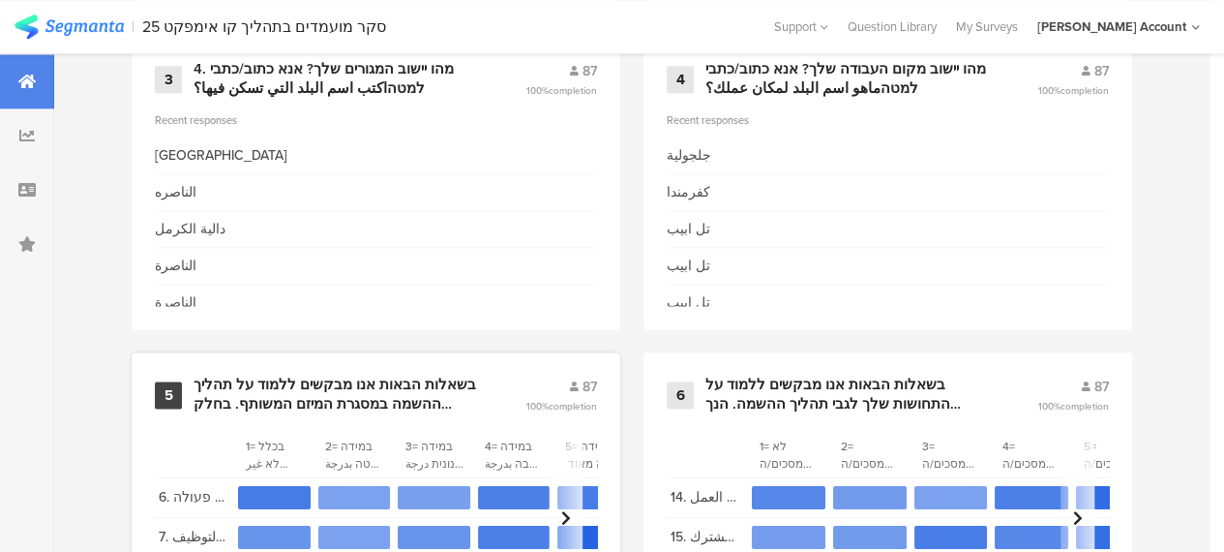
click at [357, 387] on div "בשאלות הבאות אנו מבקשים ללמוד על תהליך ההשמה במסגרת המיזם המשותף. בחלק מהשאלות …" at bounding box center [337, 395] width 286 height 38
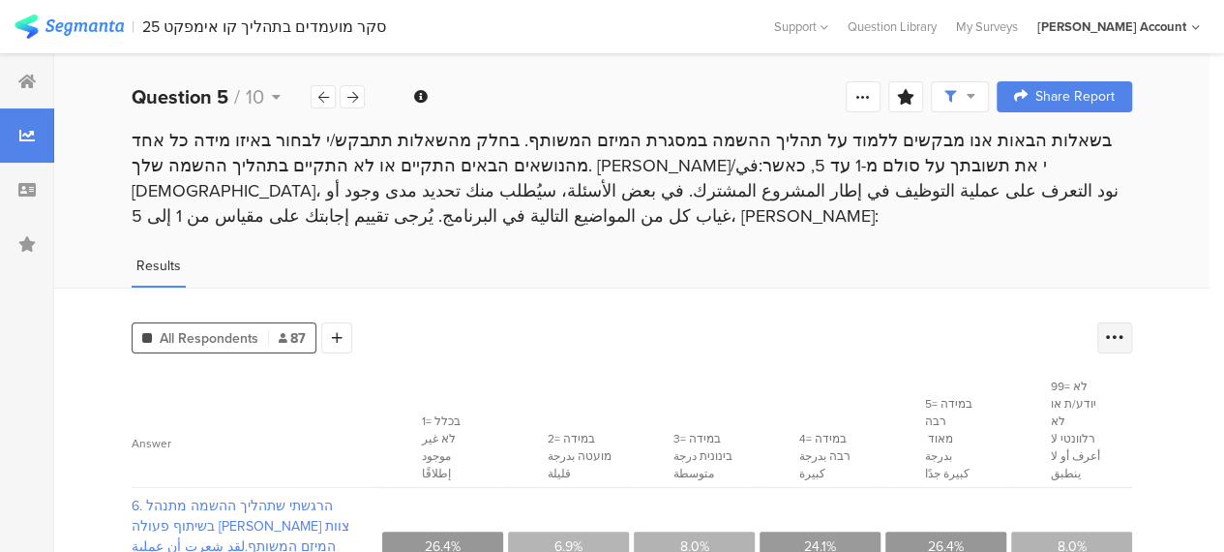
click at [1125, 328] on icon at bounding box center [1114, 337] width 19 height 19
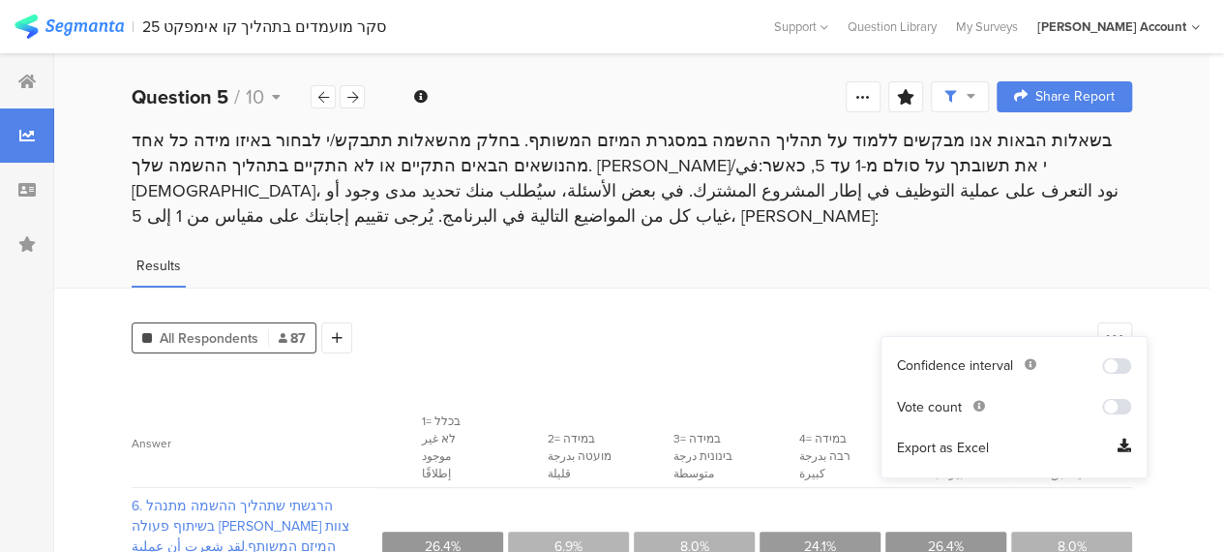
click at [928, 447] on span "Export as Excel" at bounding box center [943, 447] width 92 height 19
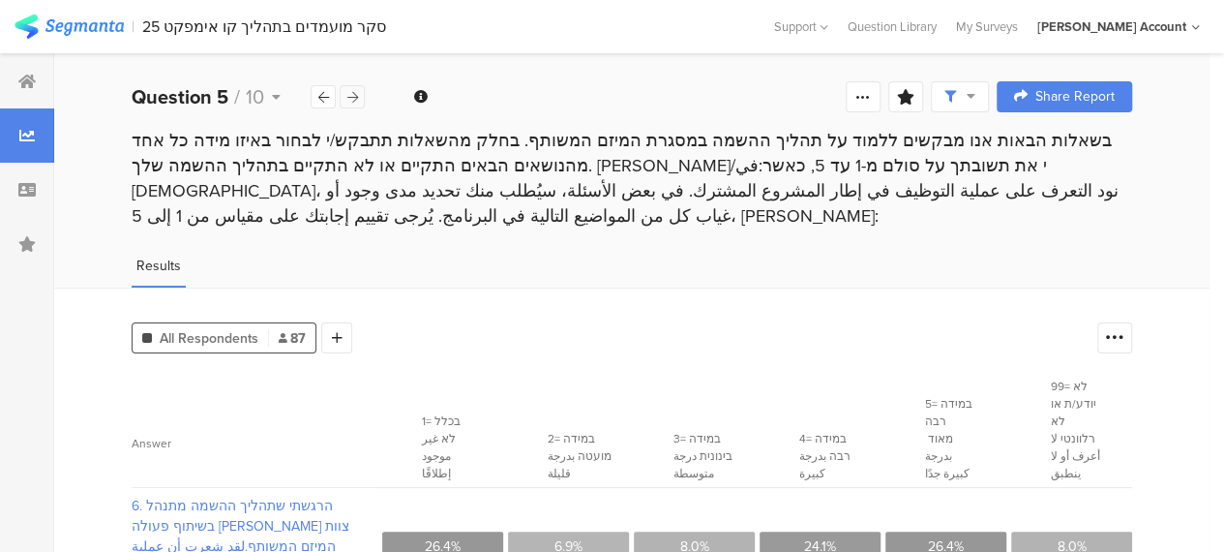
click at [350, 93] on icon at bounding box center [352, 97] width 11 height 13
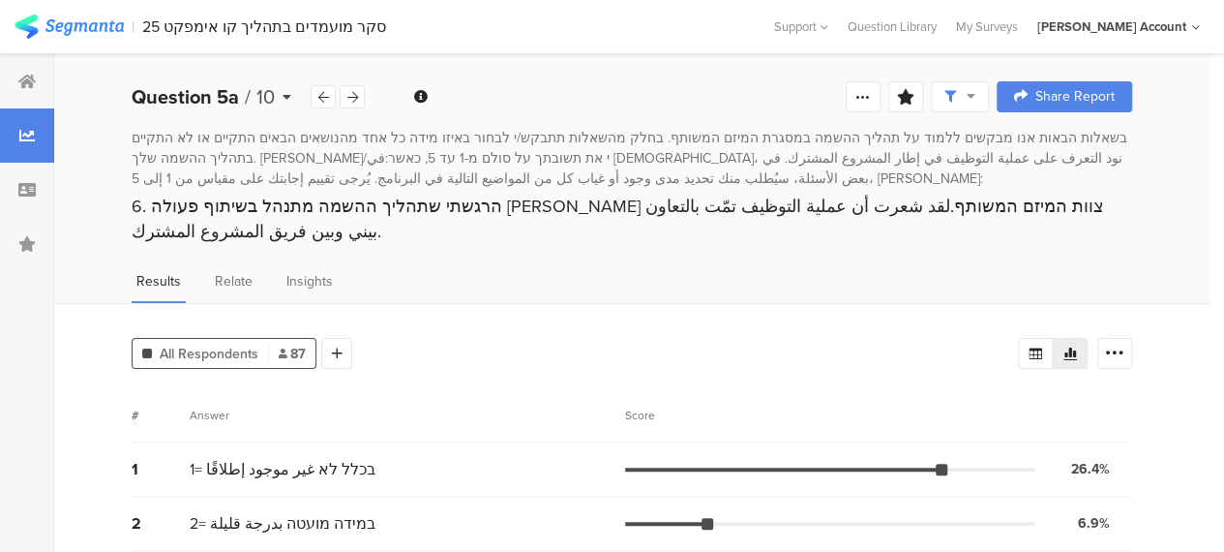
click at [285, 97] on icon at bounding box center [287, 97] width 9 height 14
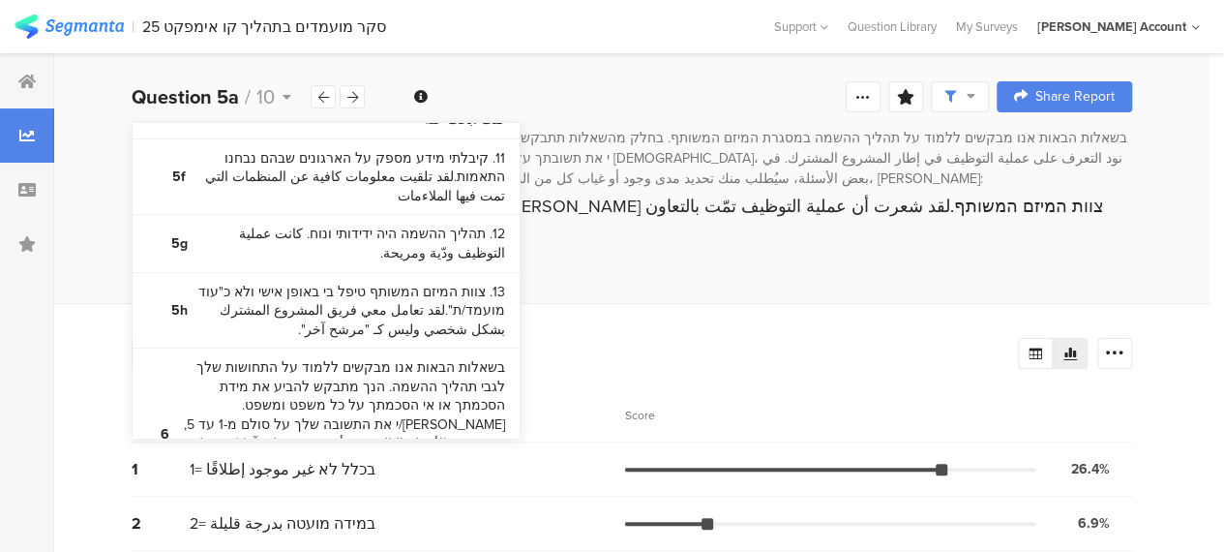
scroll to position [1058, 0]
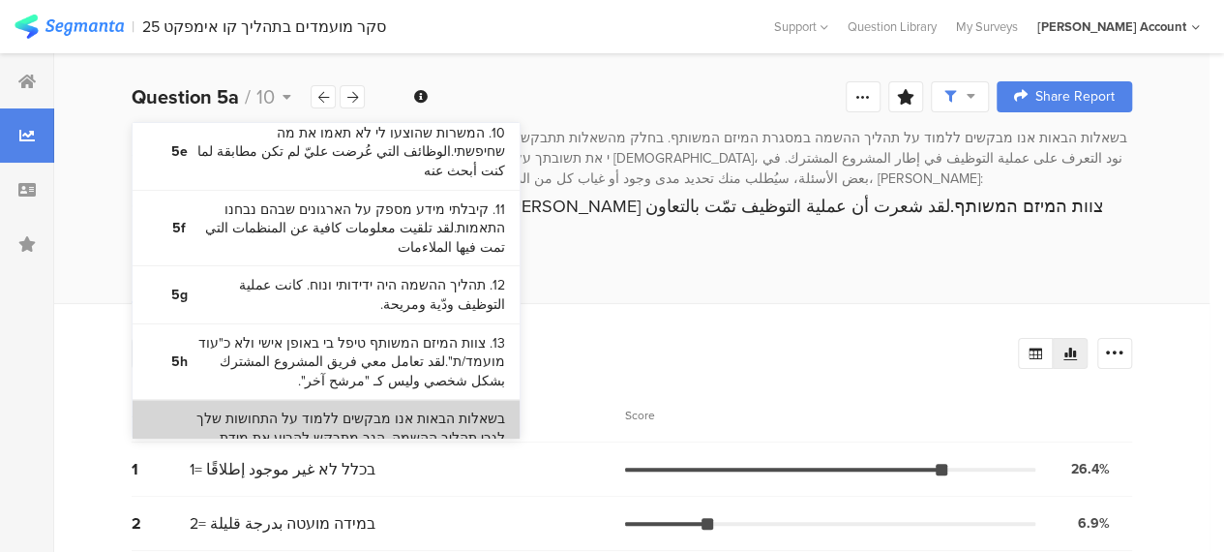
click at [415, 409] on bdi "בשאלות הבאות אנו מבקשים ללמוד על התחושות שלך לגבי תהליך ההשמה. הנך מתבקש להביע …" at bounding box center [343, 485] width 323 height 152
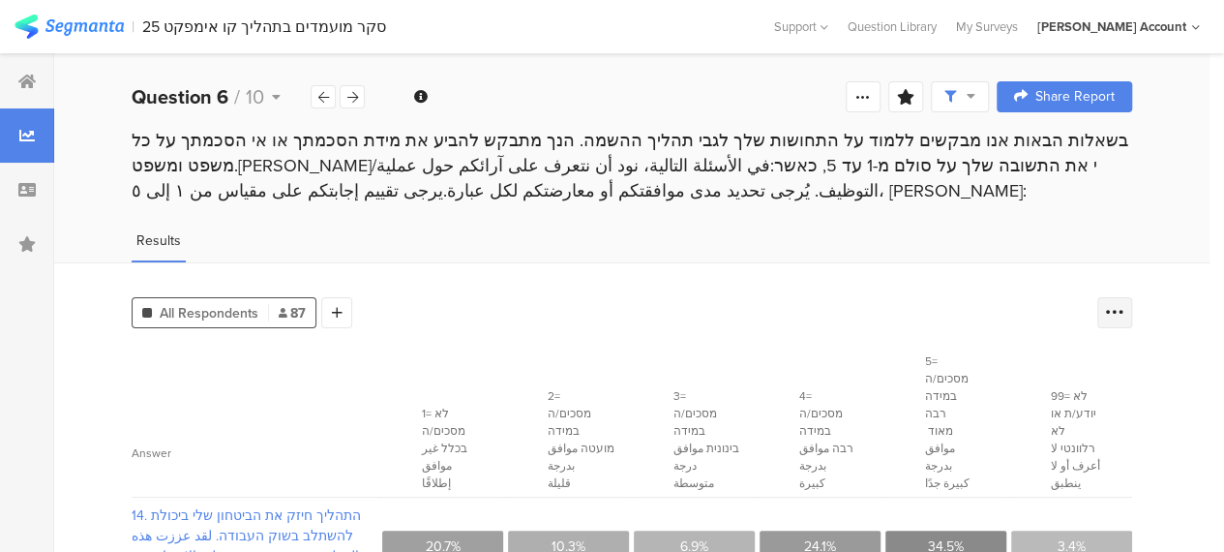
click at [1122, 303] on icon at bounding box center [1114, 312] width 19 height 19
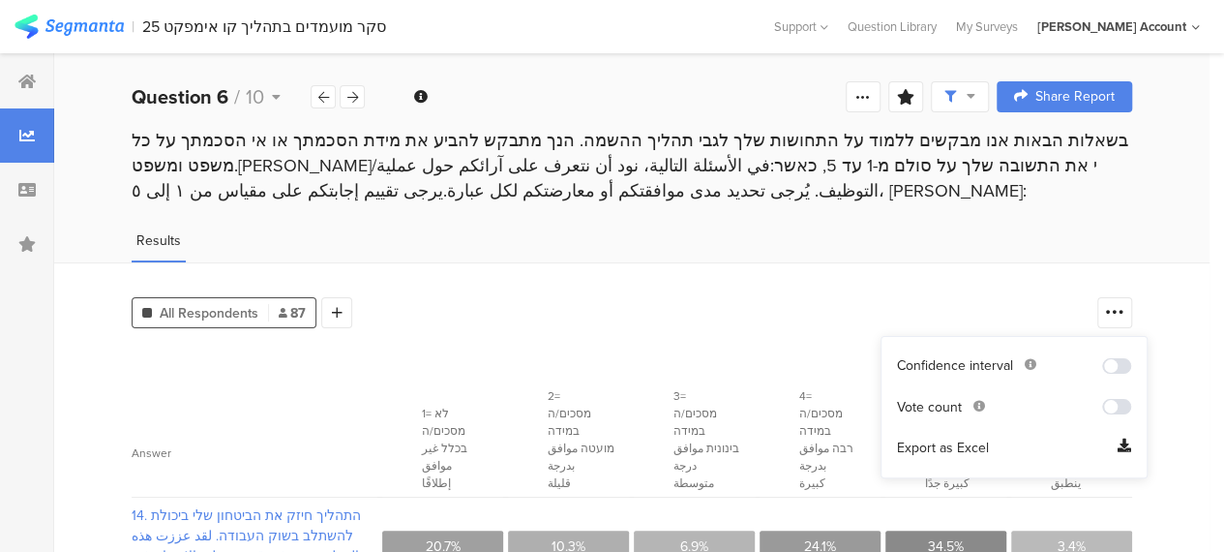
click at [958, 444] on span "Export as Excel" at bounding box center [943, 447] width 92 height 19
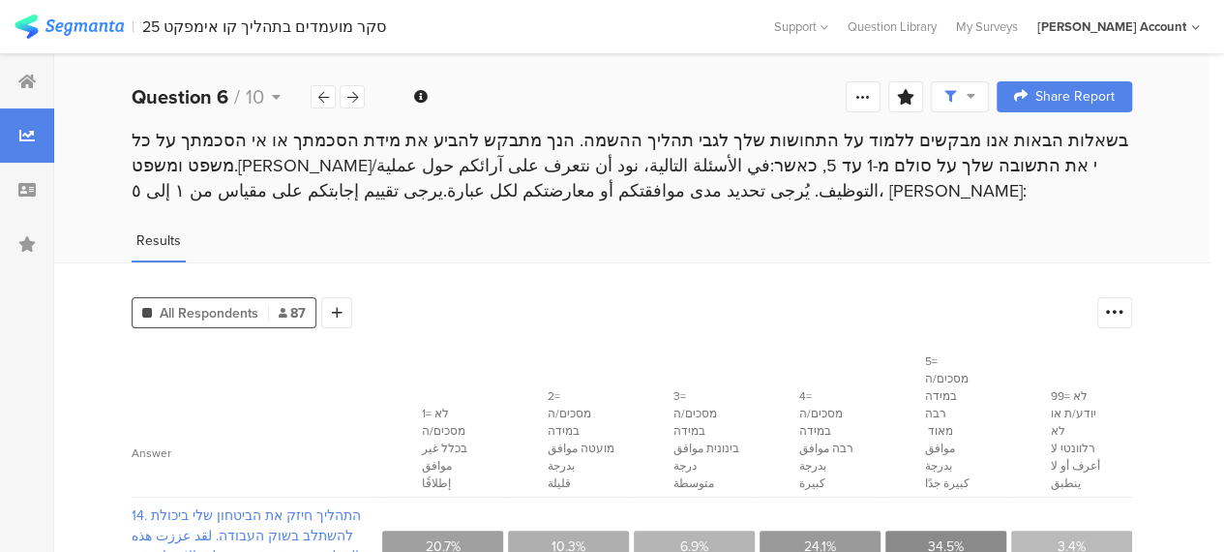
click at [972, 230] on div "Results" at bounding box center [632, 246] width 1156 height 32
drag, startPoint x: 276, startPoint y: 94, endPoint x: 292, endPoint y: 109, distance: 22.6
click at [276, 93] on icon at bounding box center [276, 97] width 9 height 14
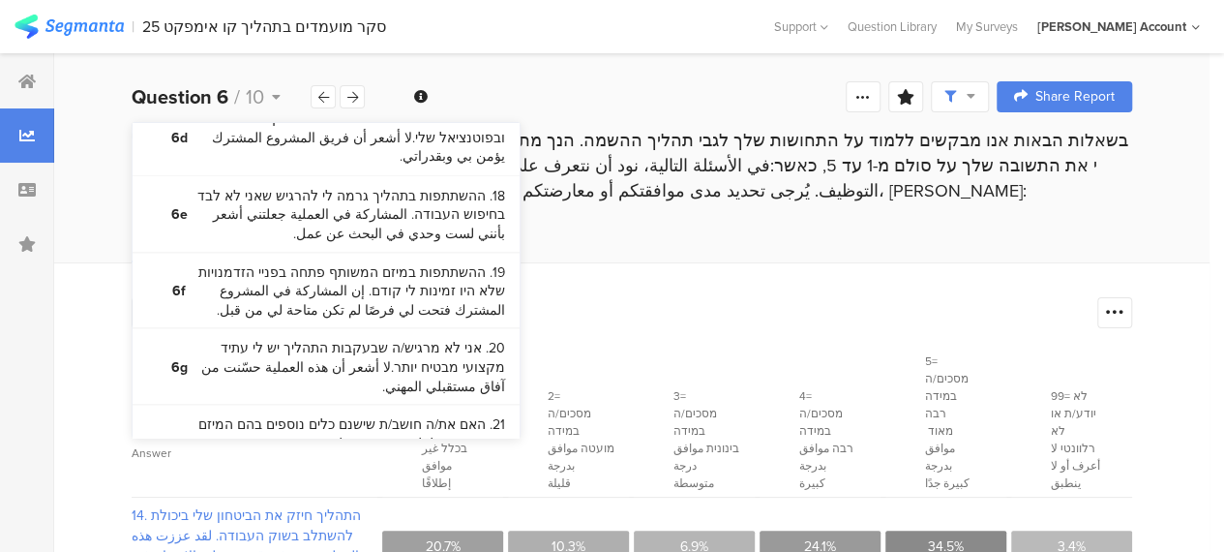
scroll to position [1783, 0]
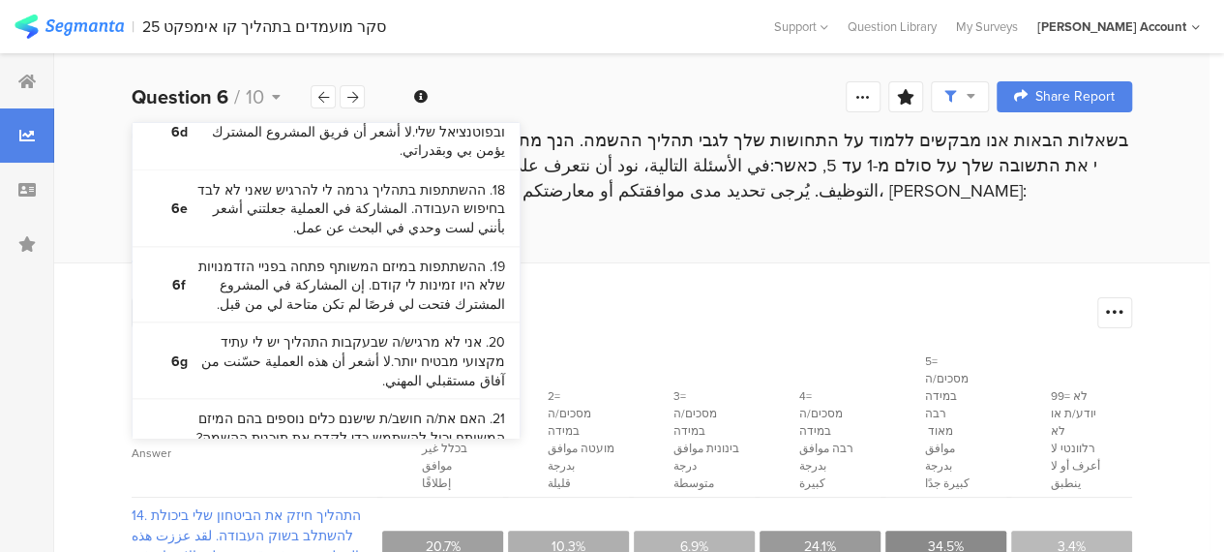
click at [412, 503] on bdi "22. מהי רמת ההשכלה הגבוהה ביותר שהשלמת?ما هو أعلى مستوى تعليمي أكملته؟" at bounding box center [343, 522] width 323 height 38
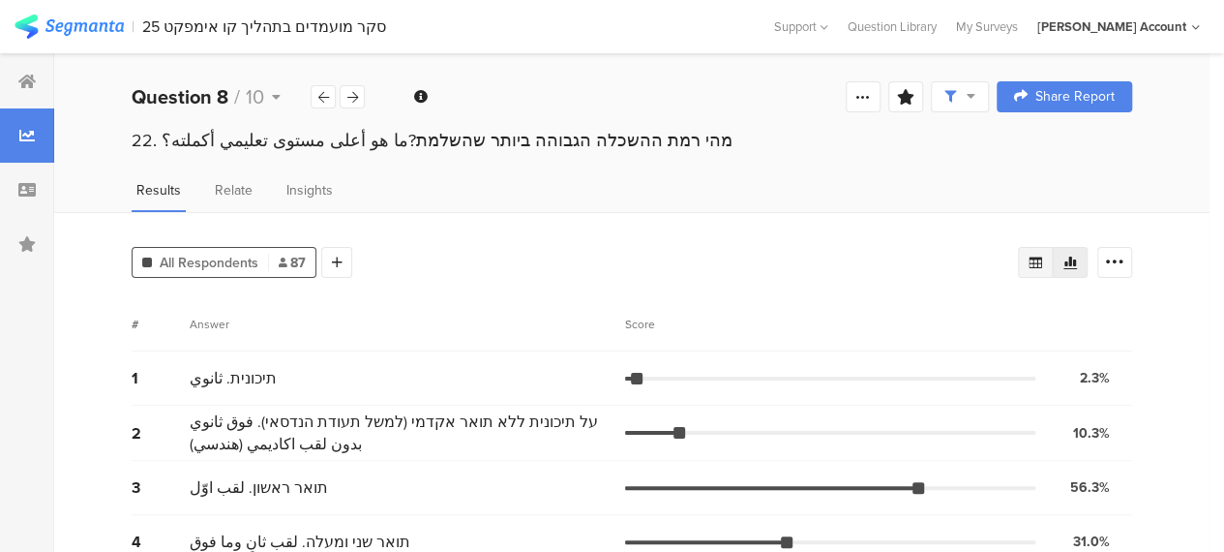
click at [1043, 258] on icon at bounding box center [1035, 262] width 15 height 15
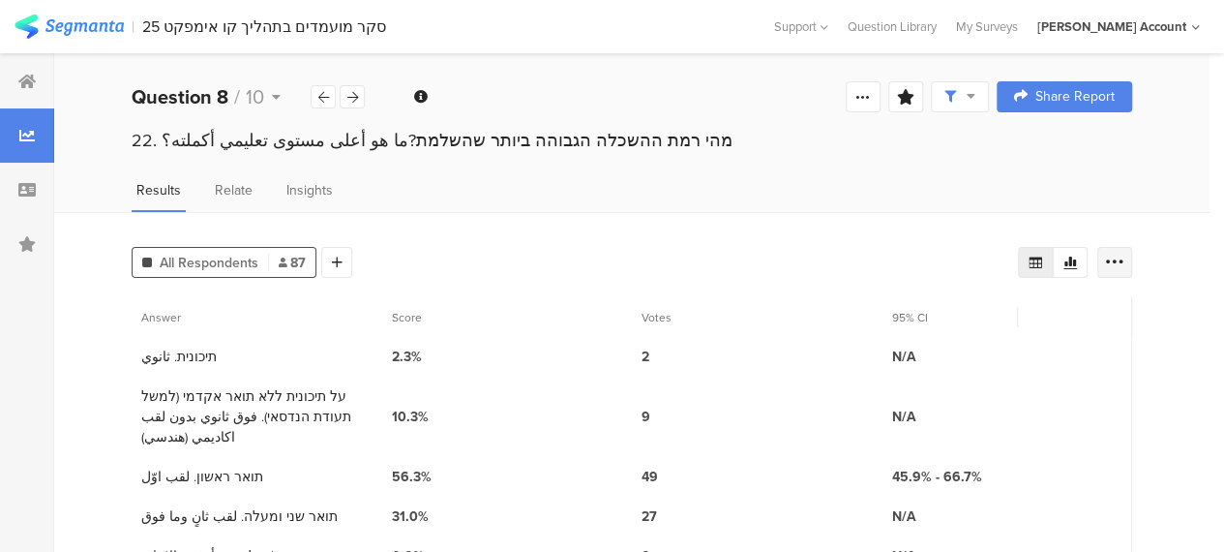
click at [1124, 262] on icon at bounding box center [1114, 262] width 19 height 19
click at [926, 314] on span "Export as Excel" at bounding box center [943, 317] width 92 height 19
click at [534, 266] on div "All Respondents 87 Add Segment" at bounding box center [575, 258] width 887 height 39
click at [356, 100] on icon at bounding box center [352, 97] width 11 height 13
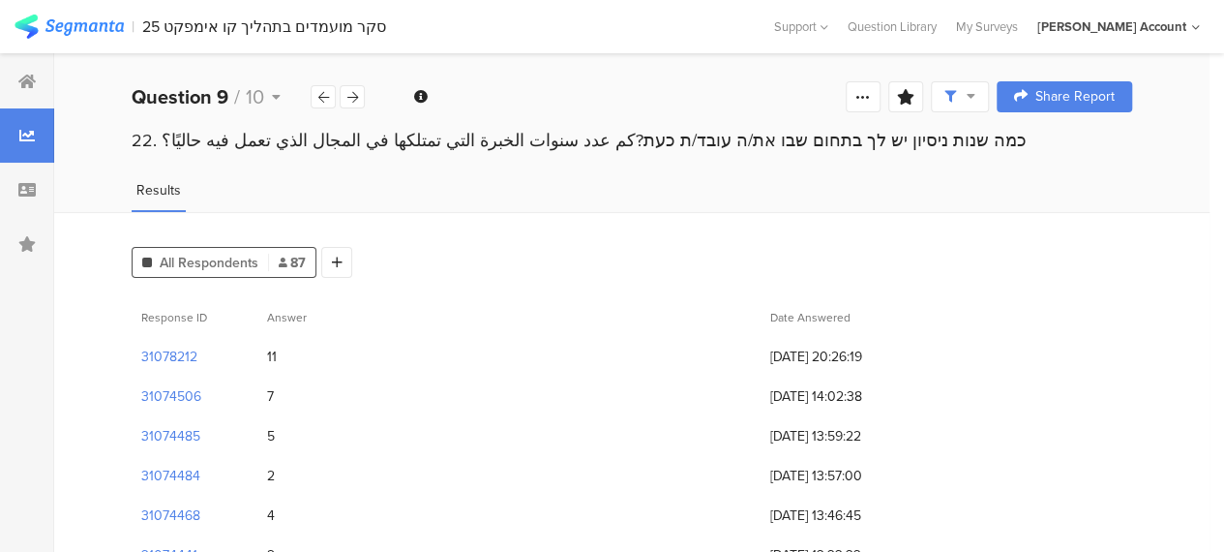
click at [699, 140] on div "22. כמה שנות ניסיון יש לך בתחום שבו את/ה עובד/ת כעת?كم عدد سنوات الخبرة التي تم…" at bounding box center [632, 140] width 1001 height 25
click at [273, 348] on div "11" at bounding box center [272, 356] width 10 height 20
click at [600, 200] on div "Results" at bounding box center [632, 196] width 1156 height 32
click at [645, 393] on div "7" at bounding box center [508, 396] width 503 height 40
click at [353, 92] on icon at bounding box center [352, 97] width 11 height 13
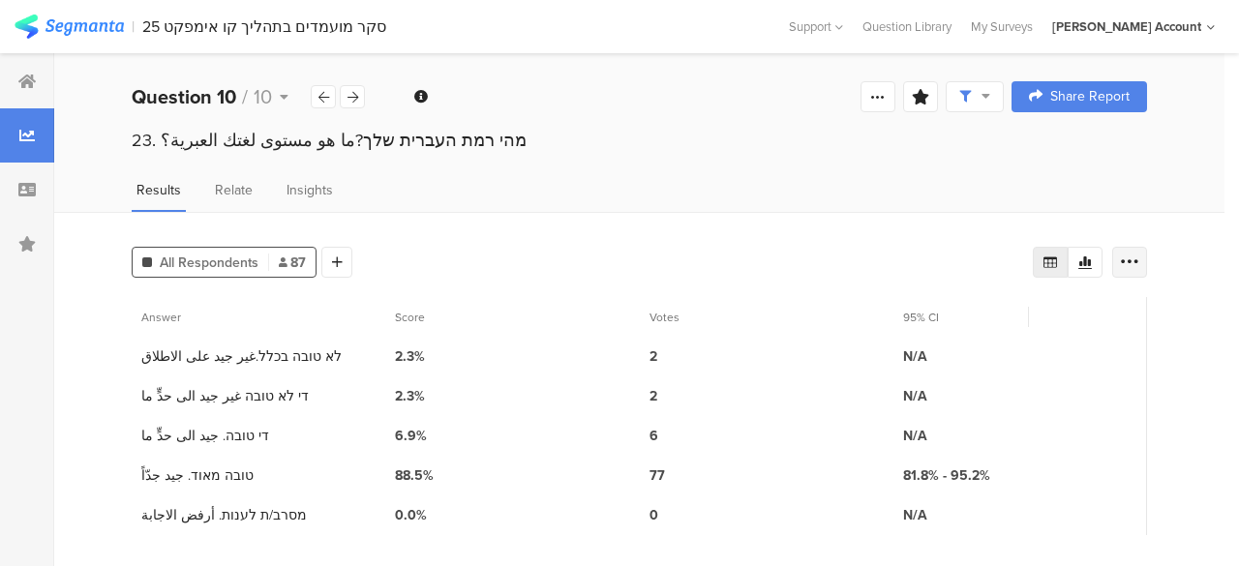
drag, startPoint x: 1131, startPoint y: 256, endPoint x: 1111, endPoint y: 268, distance: 23.4
click at [1131, 256] on icon at bounding box center [1129, 262] width 19 height 19
click at [936, 313] on span "Export as Excel" at bounding box center [943, 317] width 92 height 19
click at [521, 219] on div "All Respondents 87 Add Segment Answer Score Votes 95% CI 1 לא טובה בכלל.غير جيد…" at bounding box center [639, 390] width 1170 height 357
click at [348, 92] on icon at bounding box center [352, 97] width 11 height 13
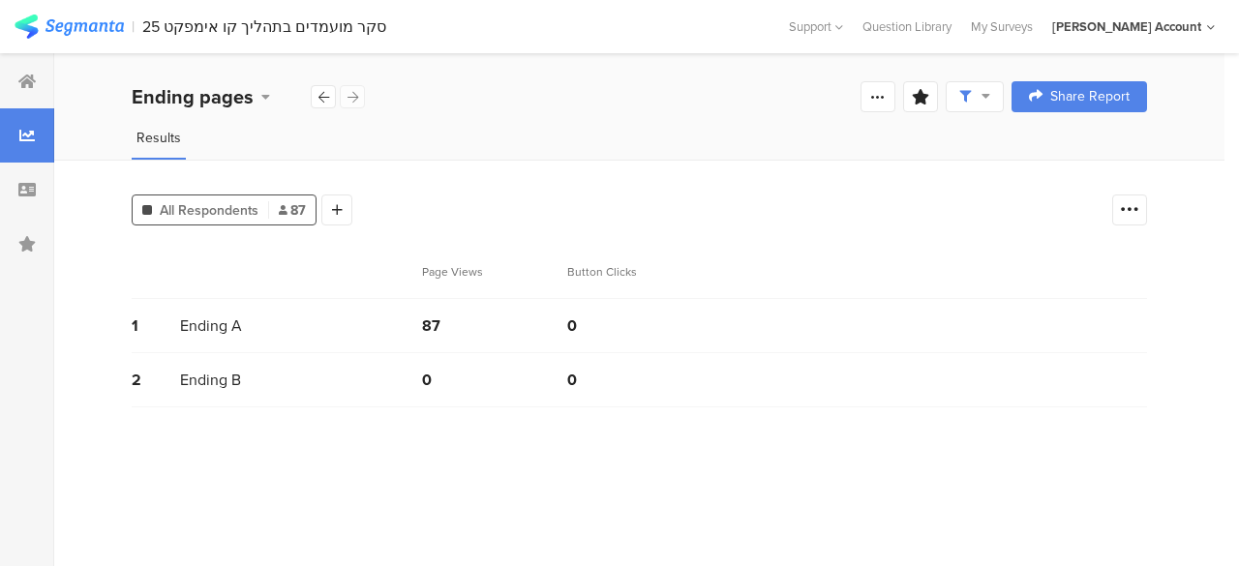
click at [598, 166] on div "All Respondents 87 Add Segment Page Views Button Clicks 1 Ending A 87 0 2 Endin…" at bounding box center [639, 363] width 1170 height 406
click at [325, 96] on icon at bounding box center [323, 97] width 11 height 13
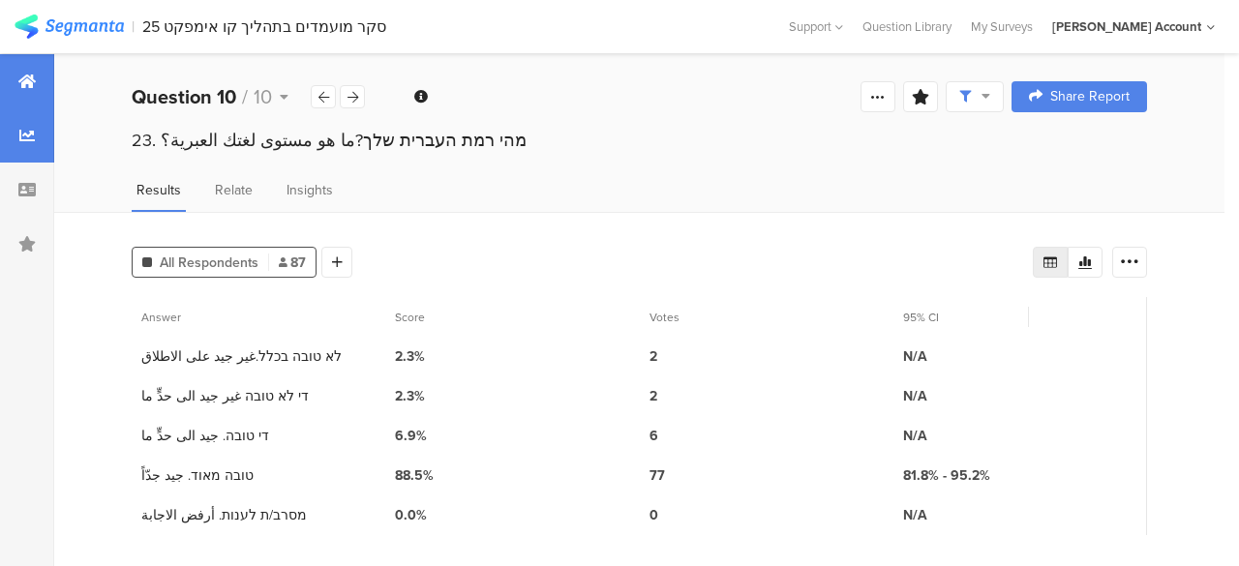
click at [38, 69] on div at bounding box center [27, 81] width 54 height 54
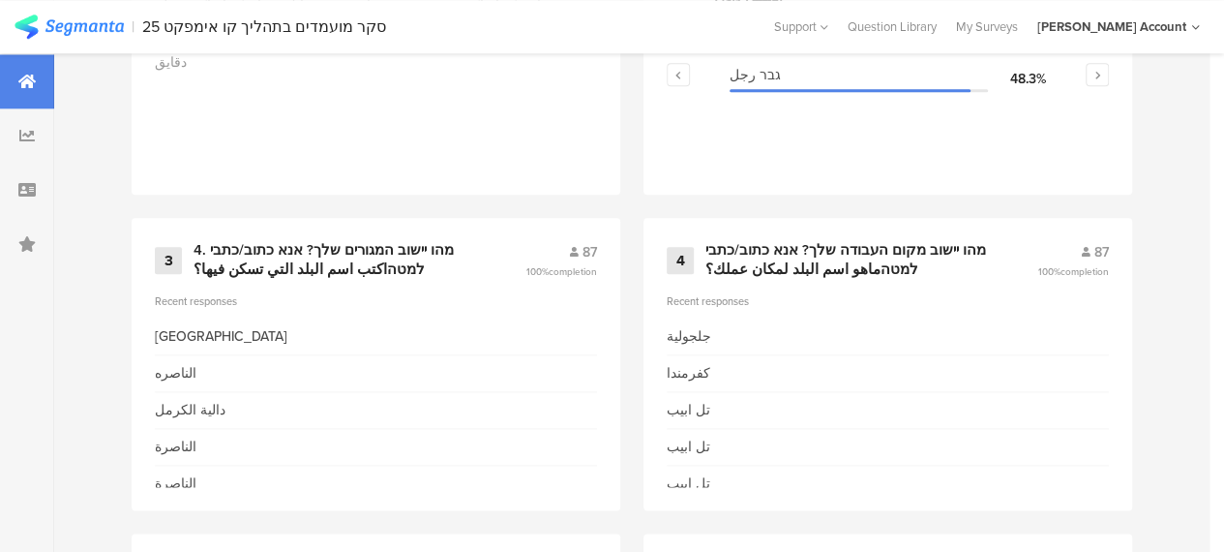
scroll to position [845, 0]
